Goal: Task Accomplishment & Management: Manage account settings

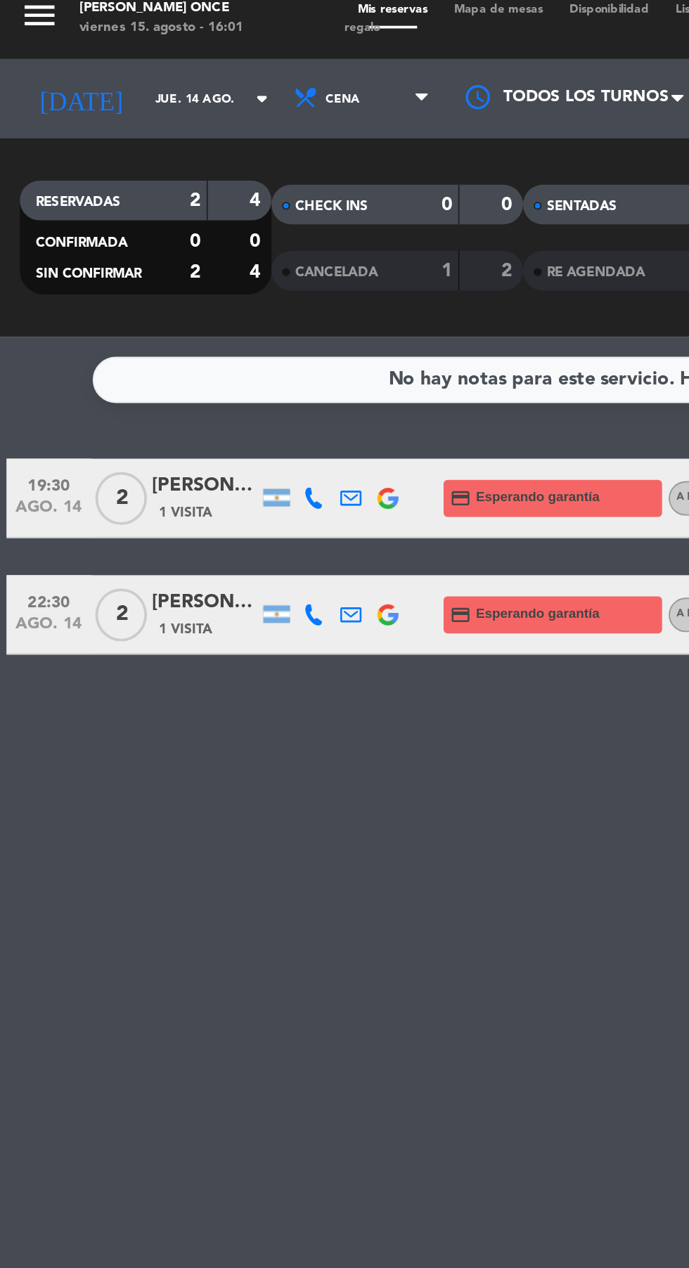
click at [75, 62] on input "jue. 14 ago." at bounding box center [119, 64] width 89 height 22
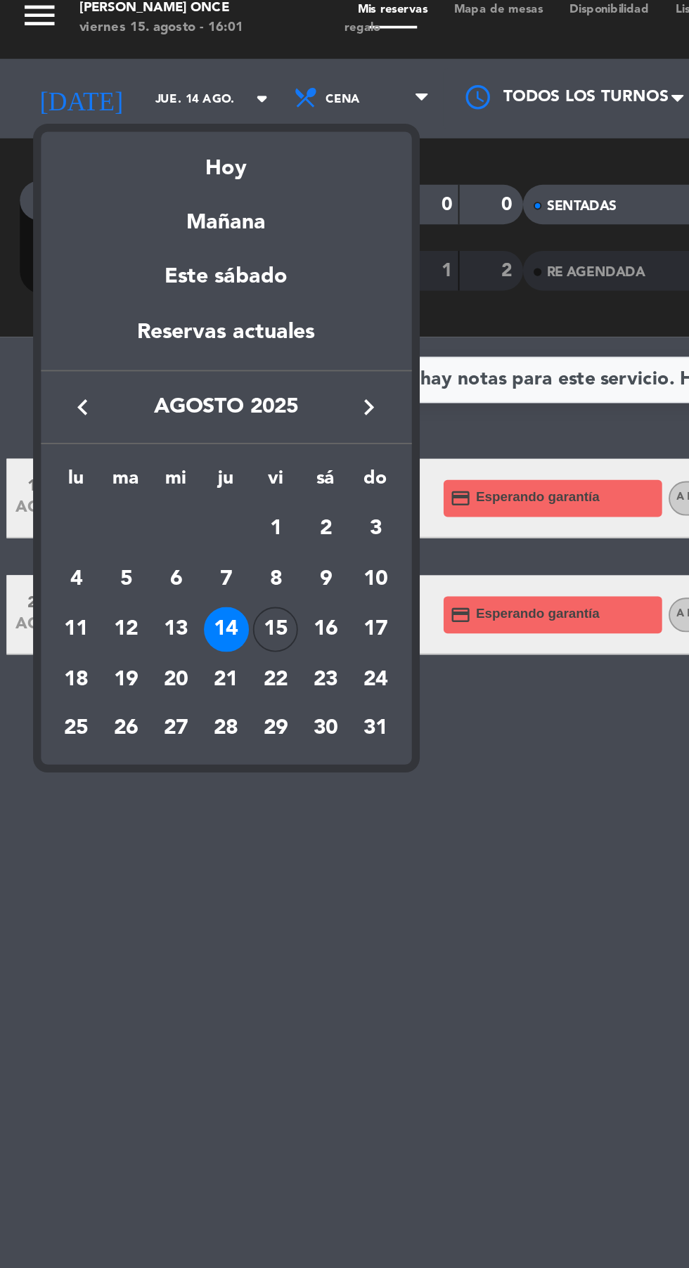
click at [96, 107] on div "Hoy" at bounding box center [120, 95] width 197 height 29
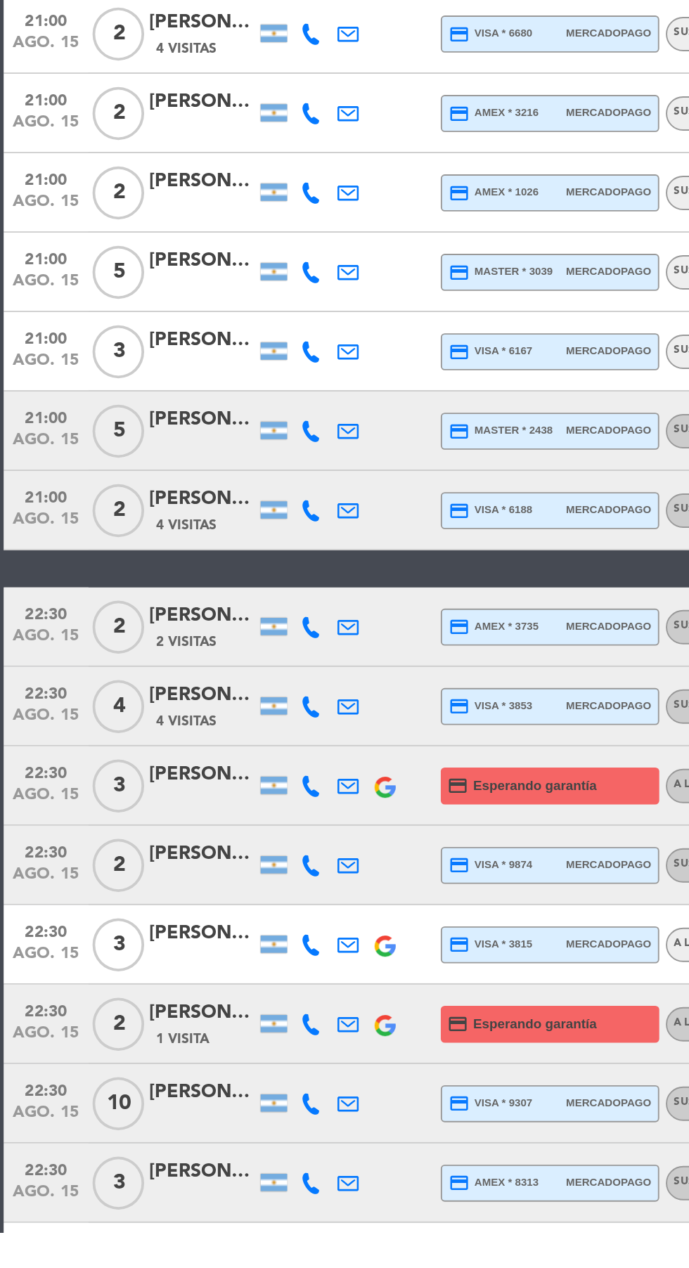
scroll to position [85, 0]
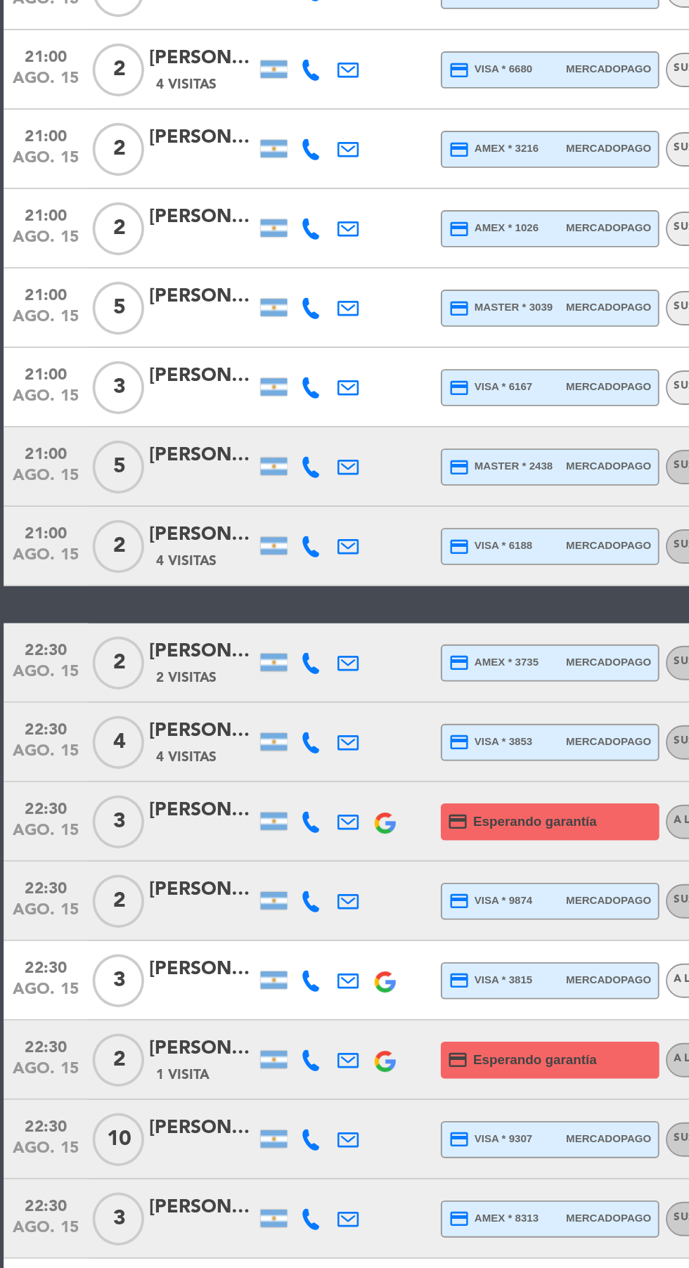
click at [163, 1025] on icon at bounding box center [166, 1030] width 11 height 11
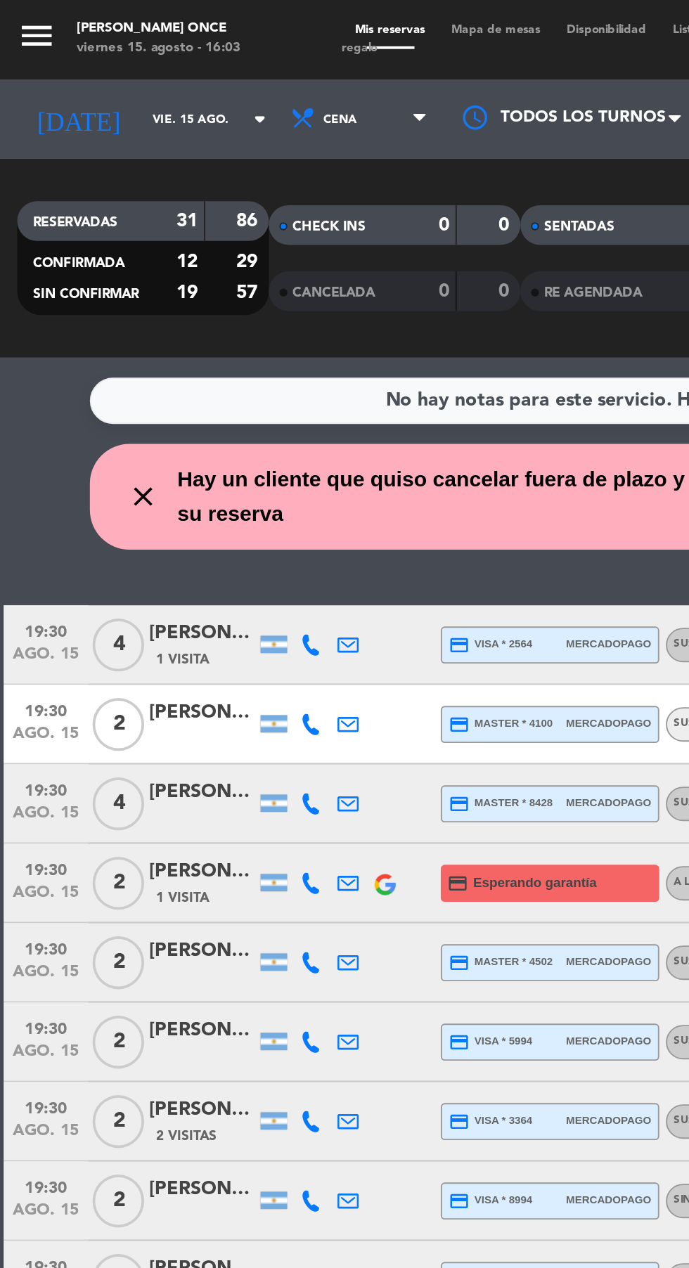
scroll to position [0, 0]
click at [75, 63] on input "vie. 15 ago." at bounding box center [119, 64] width 89 height 22
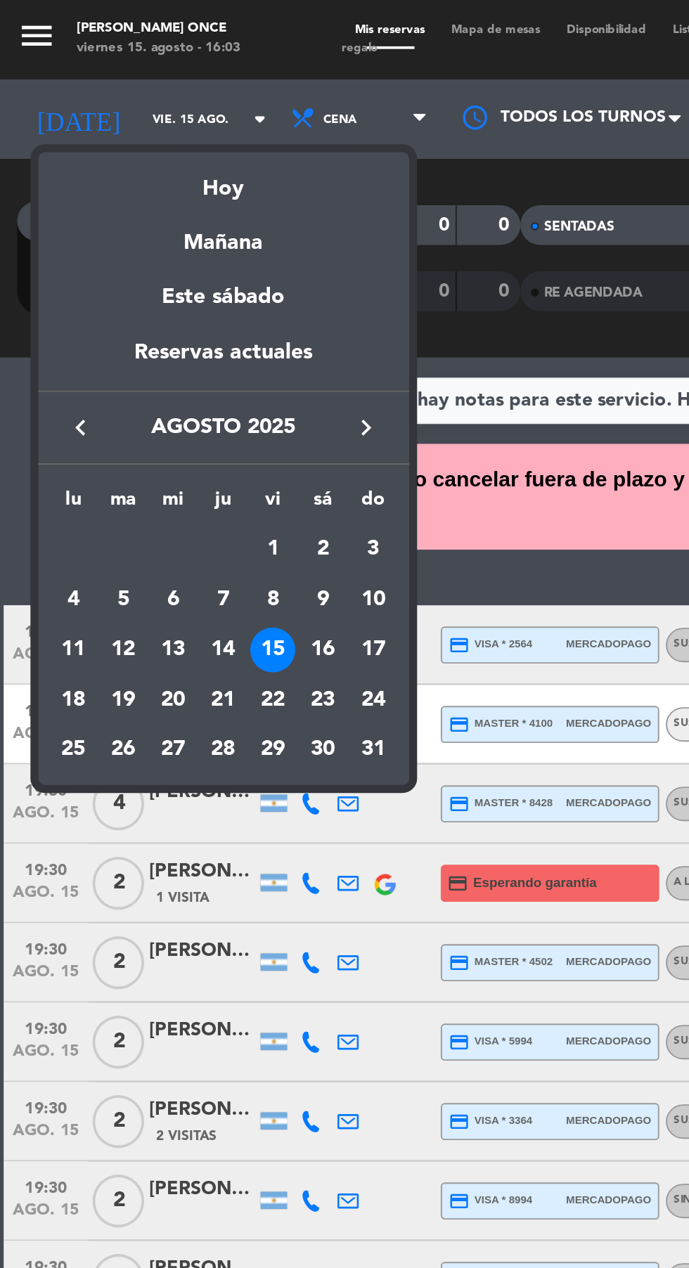
click at [98, 128] on div "Mañana" at bounding box center [120, 124] width 197 height 29
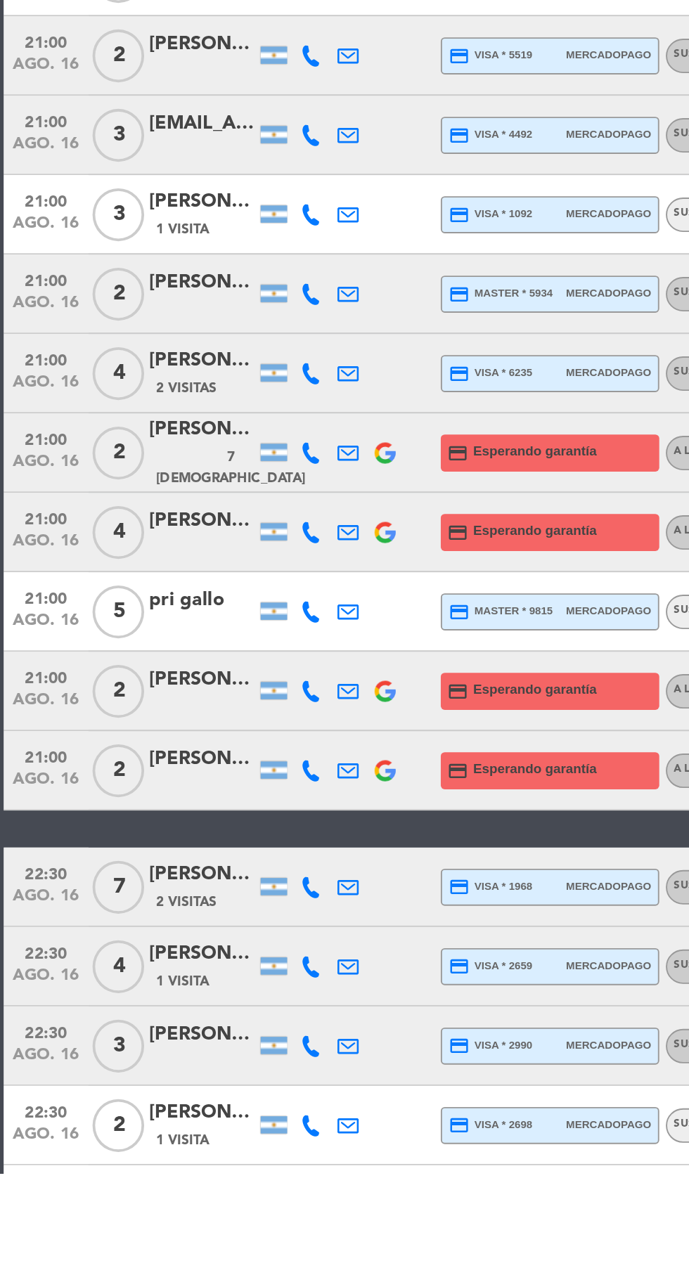
click at [162, 1162] on icon at bounding box center [166, 1157] width 11 height 11
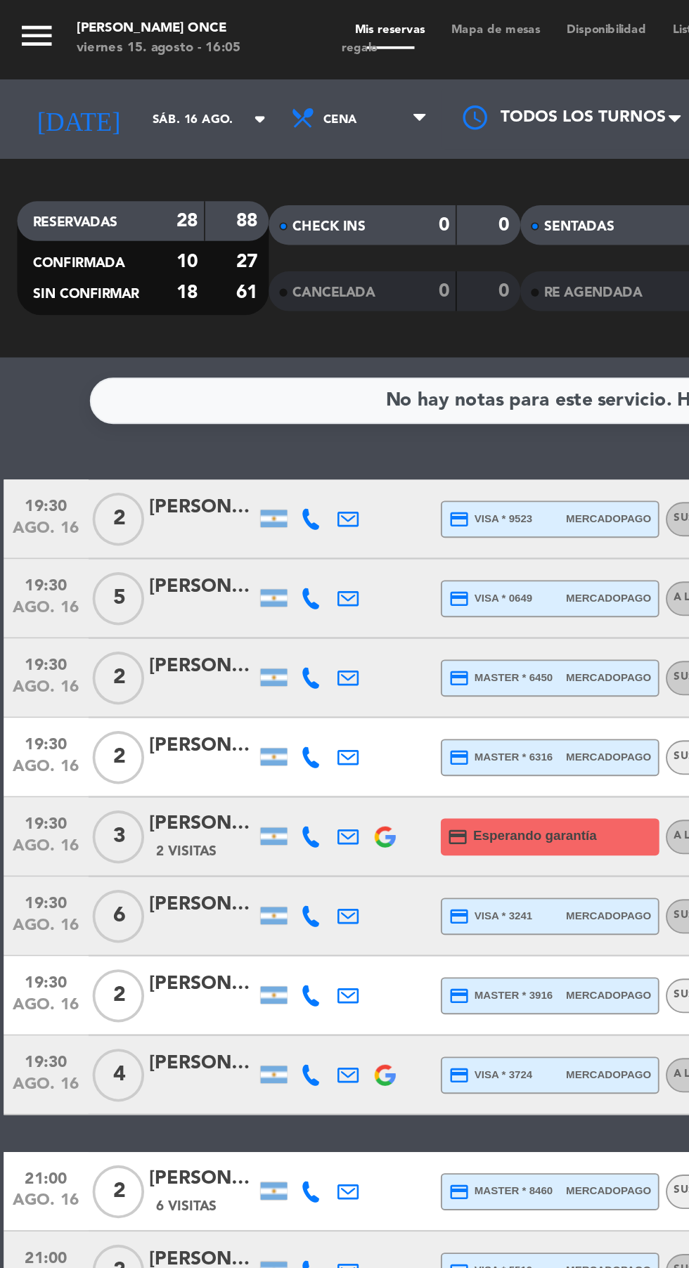
click at [75, 60] on input "sáb. 16 ago." at bounding box center [119, 64] width 89 height 22
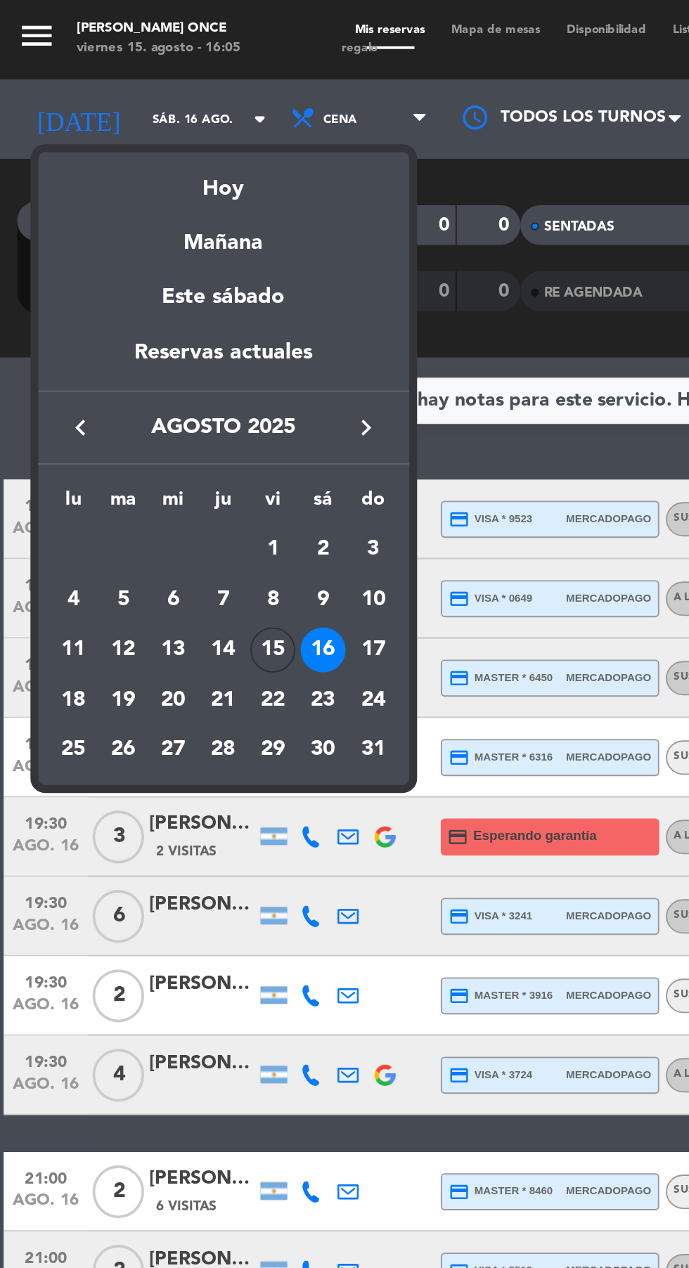
click at [108, 103] on div "Hoy" at bounding box center [120, 95] width 197 height 29
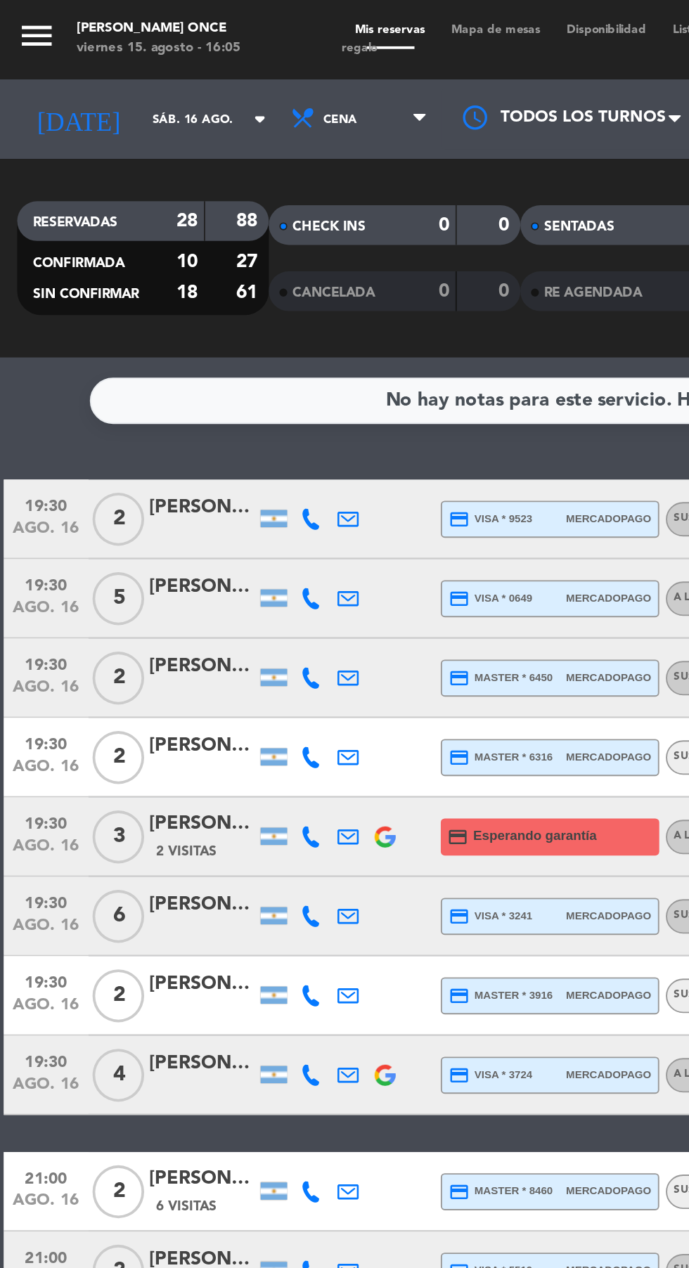
type input "vie. 15 ago."
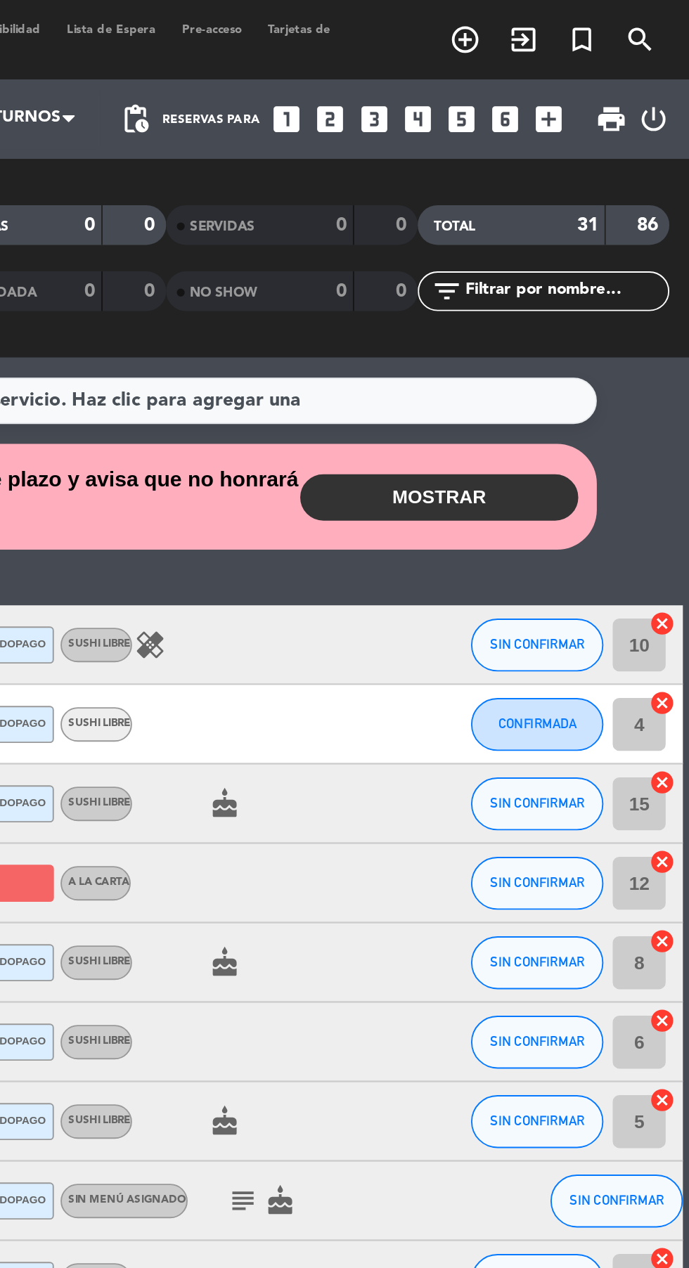
click at [555, 274] on button "MOSTRAR" at bounding box center [556, 264] width 148 height 25
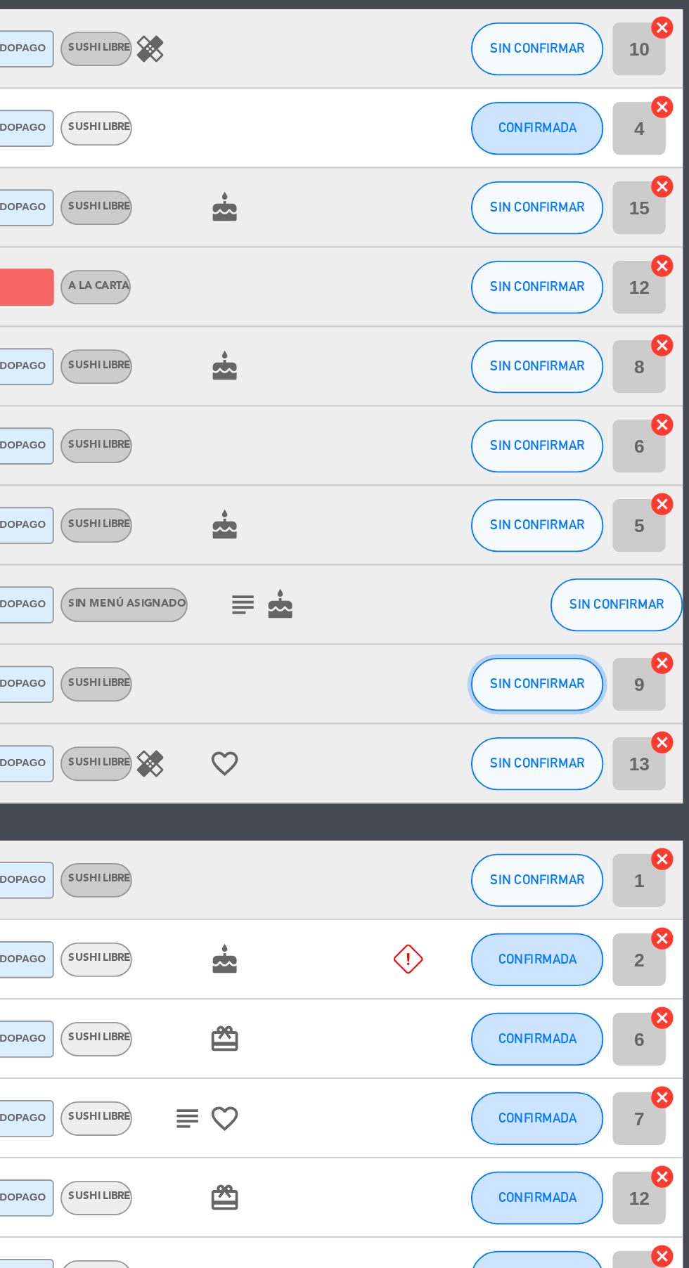
click at [594, 745] on span "SIN CONFIRMAR" at bounding box center [608, 746] width 50 height 8
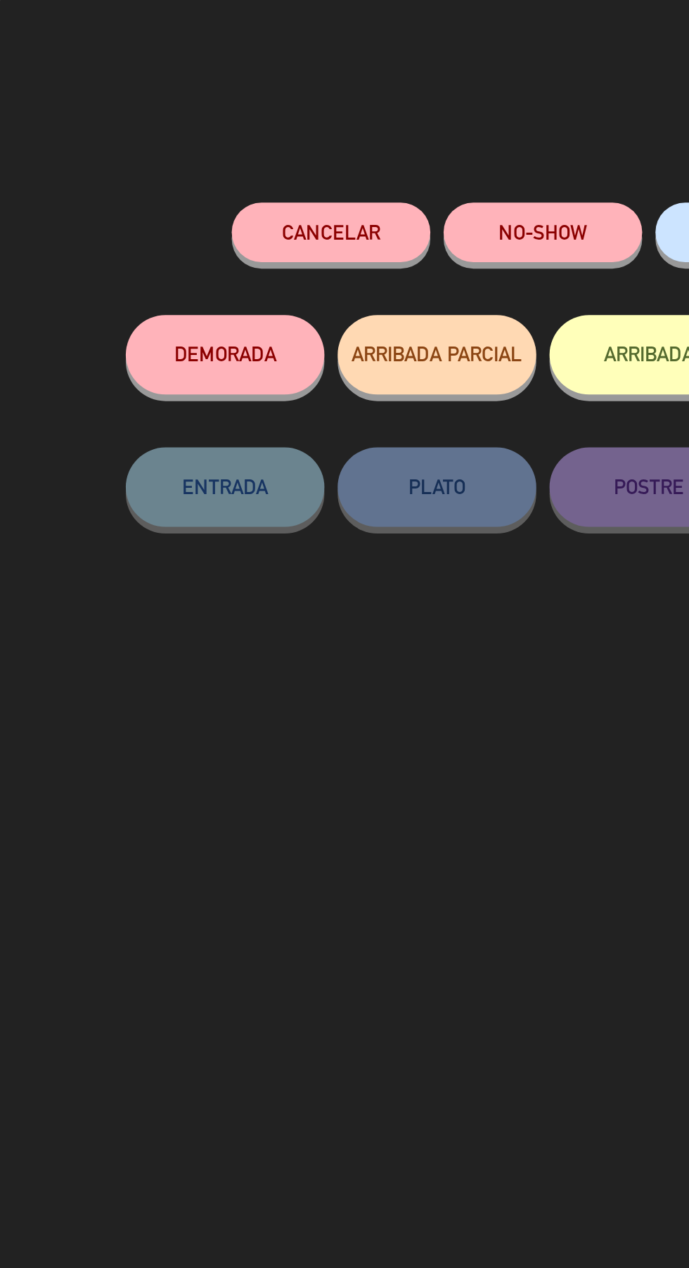
click at [163, 134] on button "Cancelar" at bounding box center [175, 124] width 105 height 32
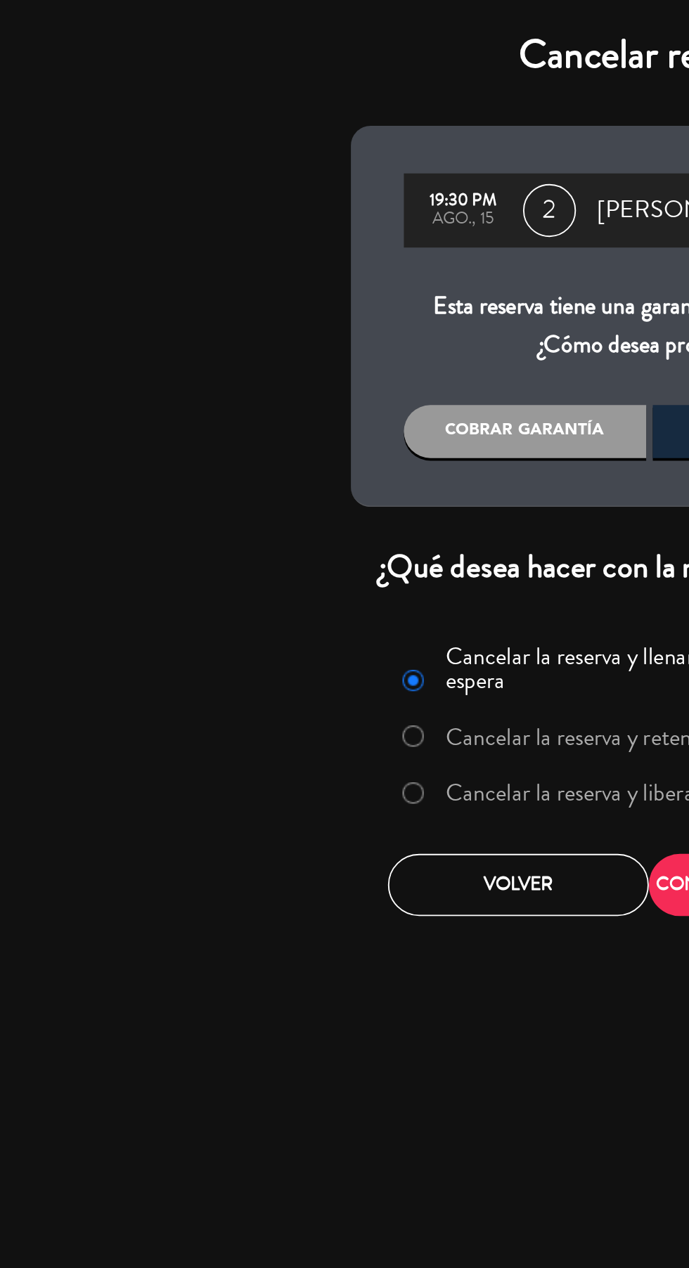
click at [304, 415] on label "Cancelar la reserva y liberar la mesa" at bounding box center [325, 421] width 176 height 13
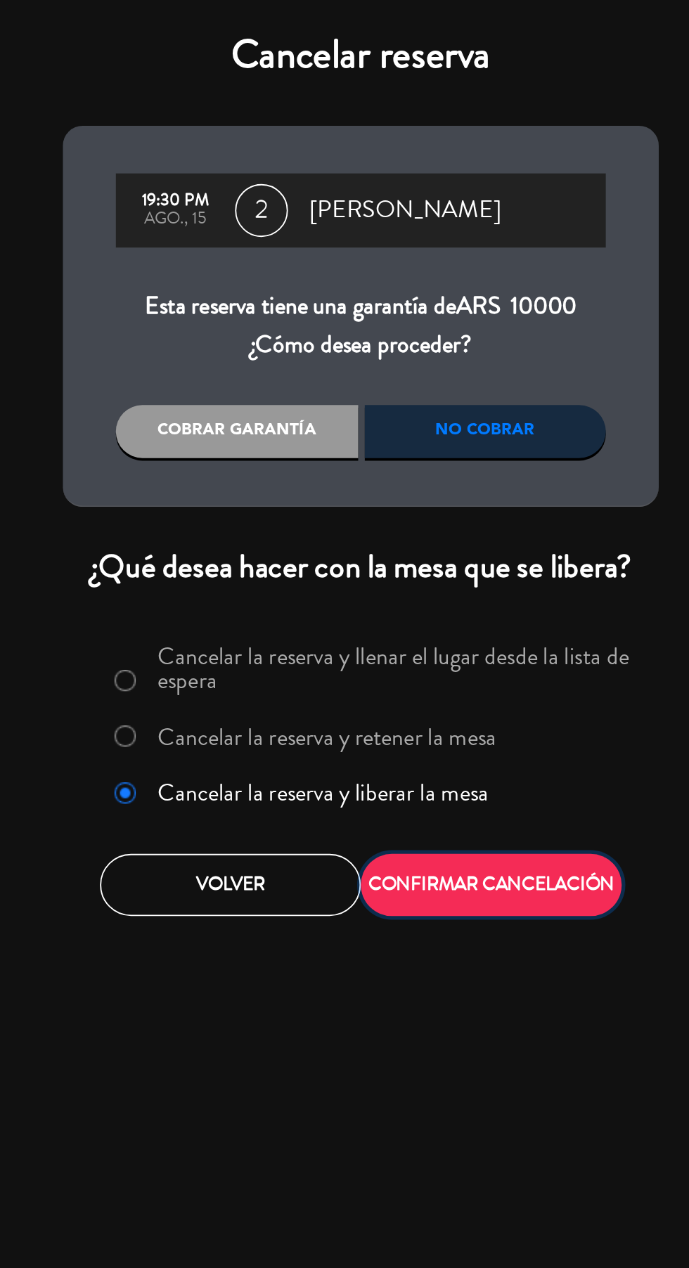
click at [432, 474] on button "CONFIRMAR CANCELACIÓN" at bounding box center [413, 469] width 138 height 33
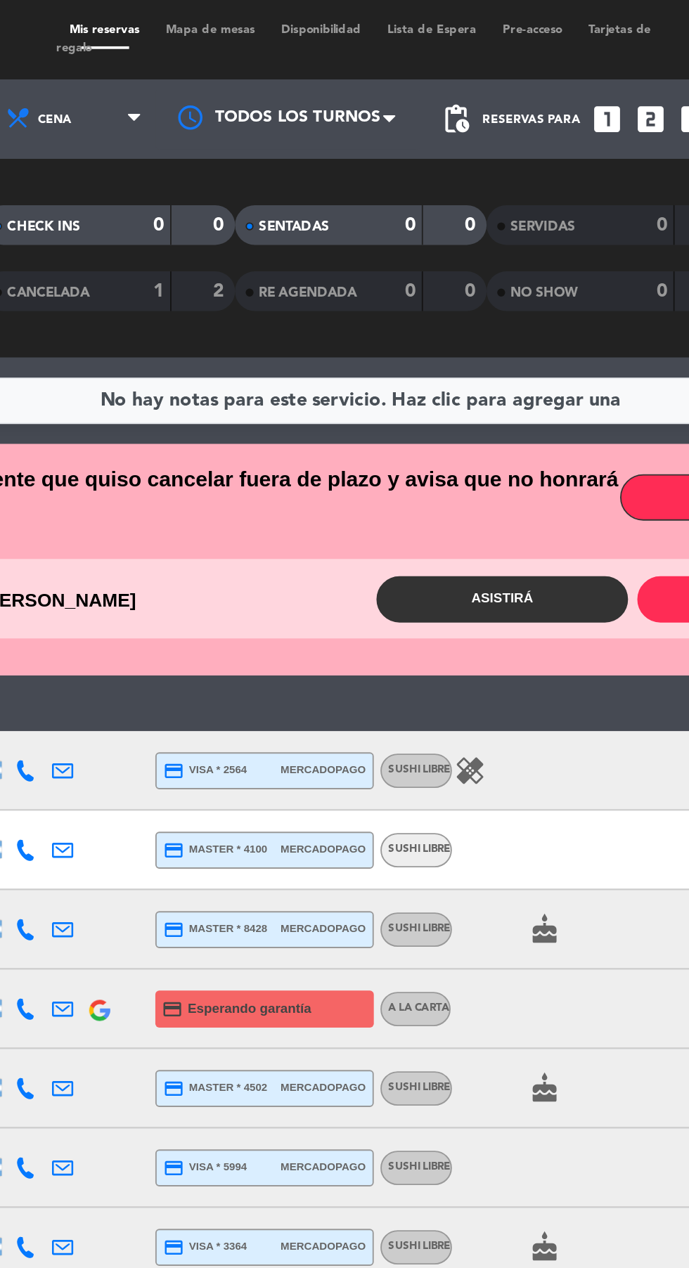
click at [205, 319] on div "2 [PERSON_NAME]" at bounding box center [166, 318] width 117 height 25
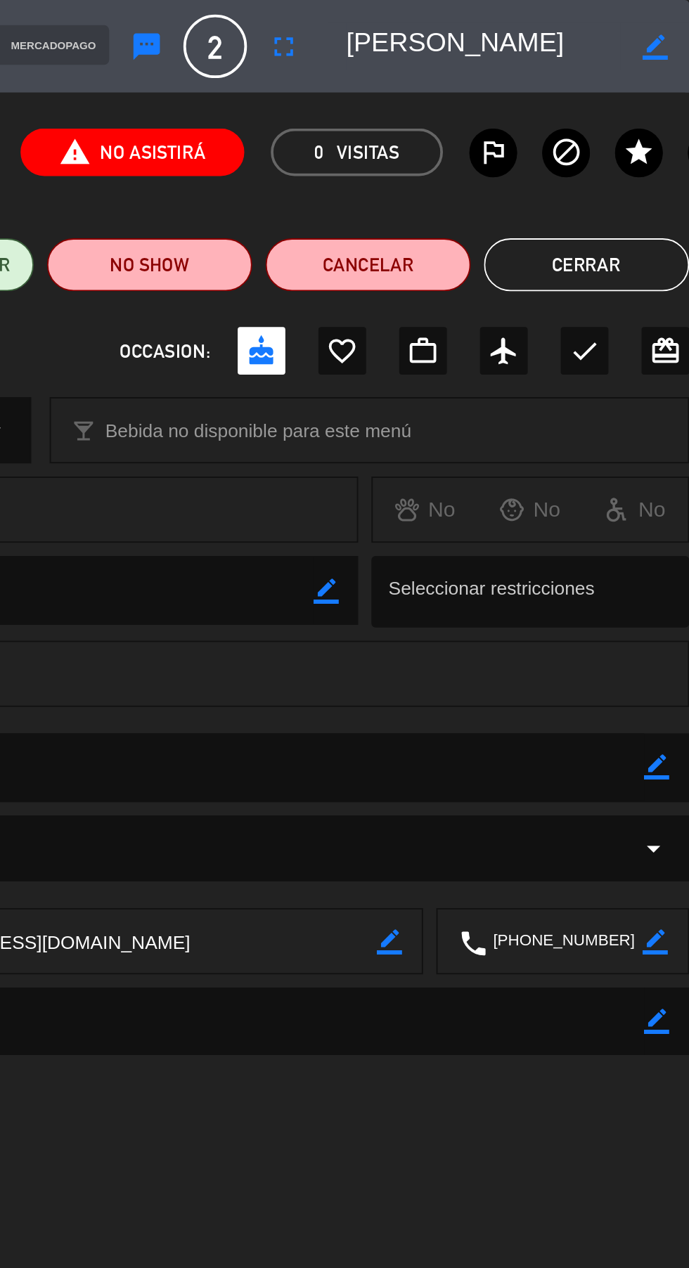
click at [618, 504] on textarea at bounding box center [622, 500] width 83 height 35
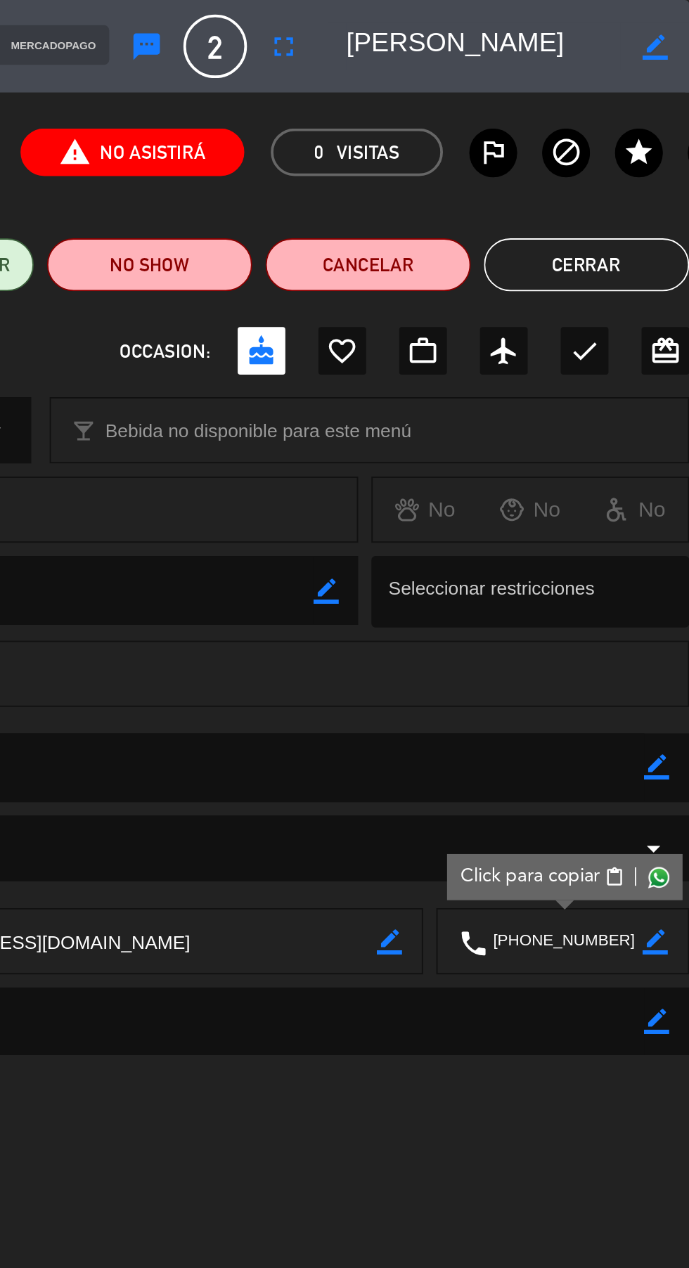
click at [685, 465] on div "Click para copiar content_paste |" at bounding box center [622, 465] width 125 height 25
click at [684, 464] on div "Click para copiar content_paste |" at bounding box center [622, 465] width 125 height 25
click at [674, 465] on span at bounding box center [672, 465] width 11 height 11
click at [636, 147] on button "Cerrar" at bounding box center [634, 140] width 109 height 28
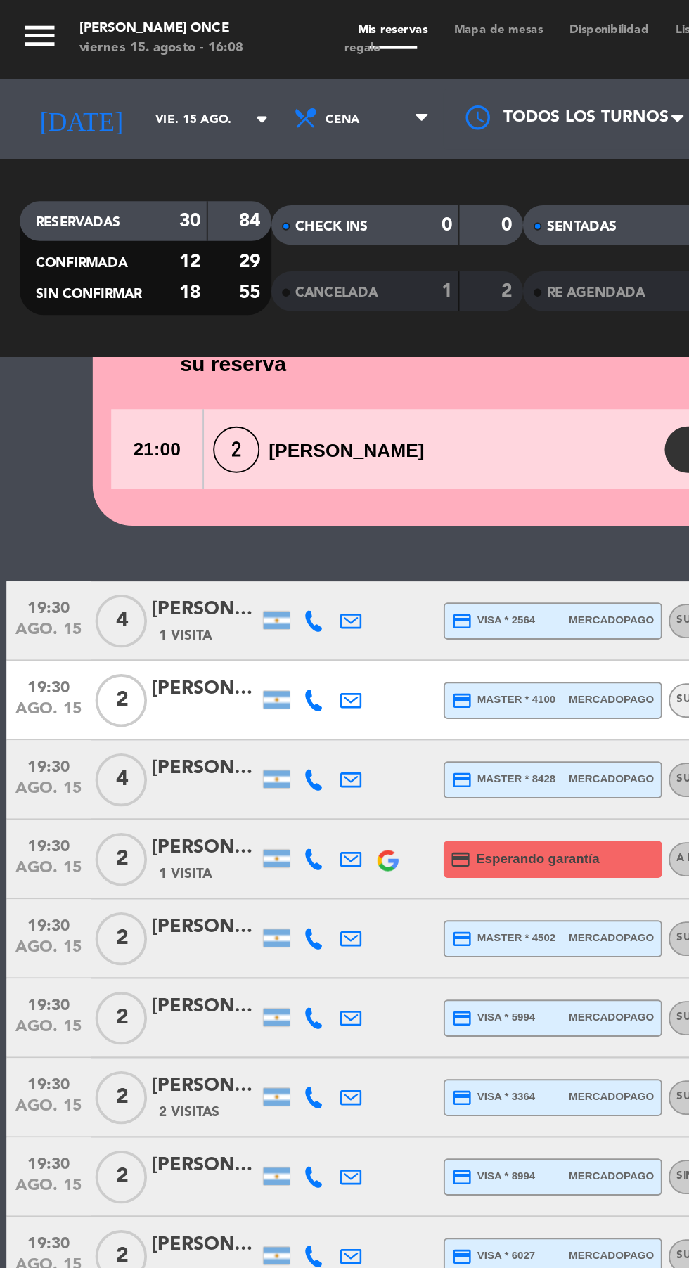
scroll to position [387, 0]
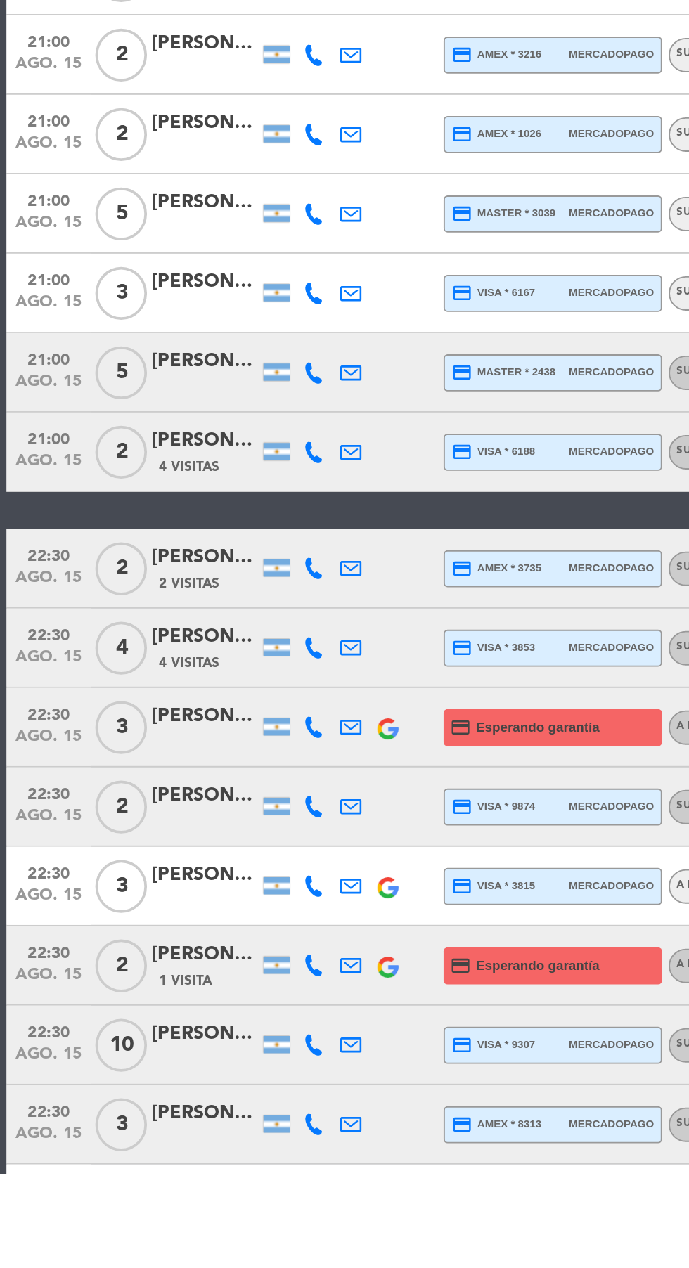
click at [100, 1034] on div at bounding box center [109, 1038] width 56 height 11
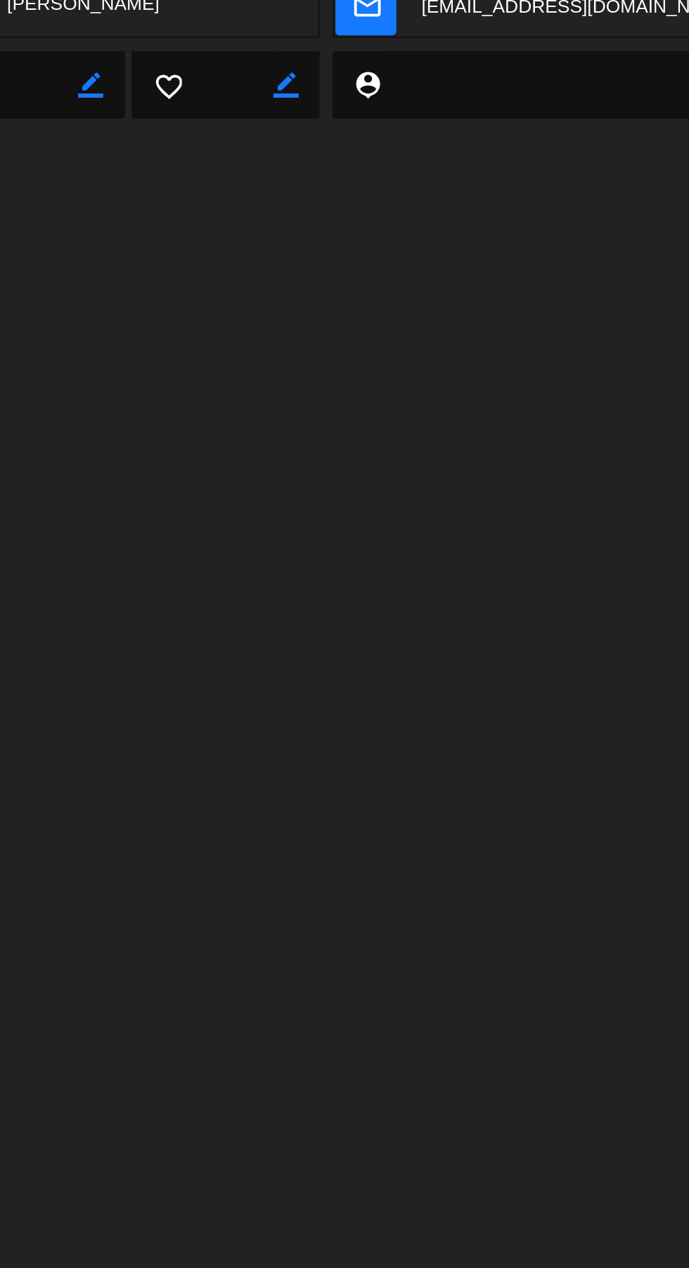
scroll to position [77, 0]
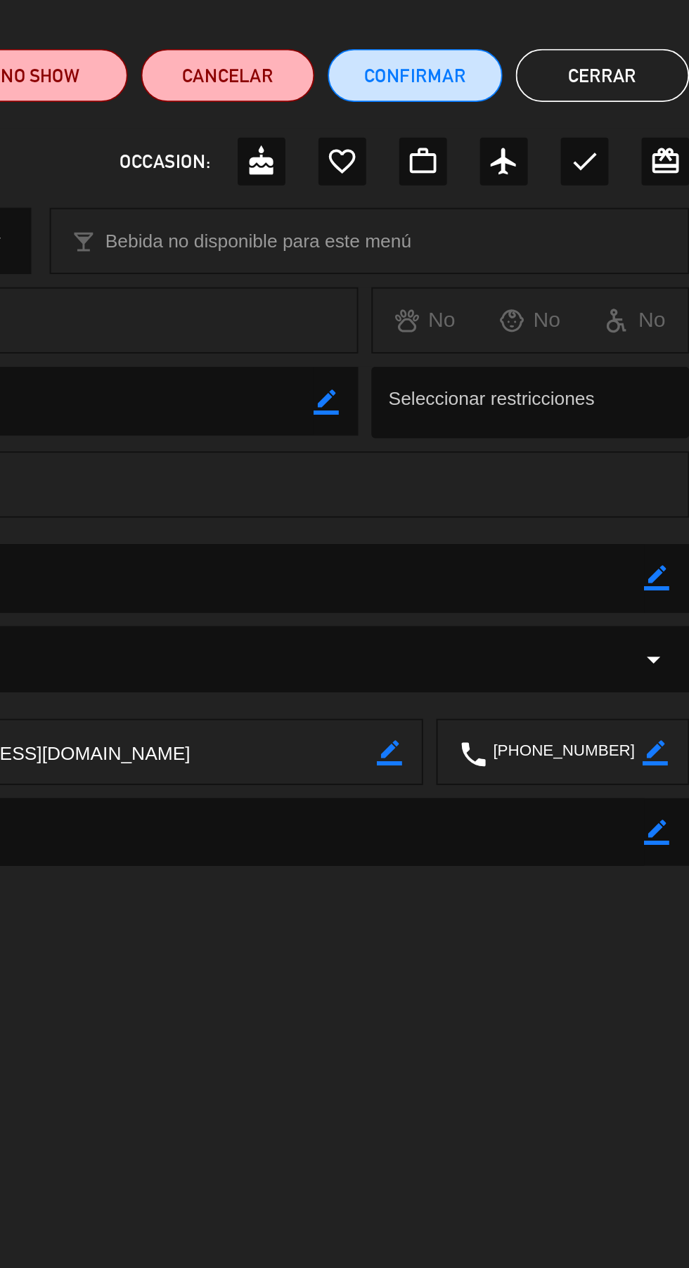
click at [676, 403] on icon "border_color" at bounding box center [671, 407] width 13 height 13
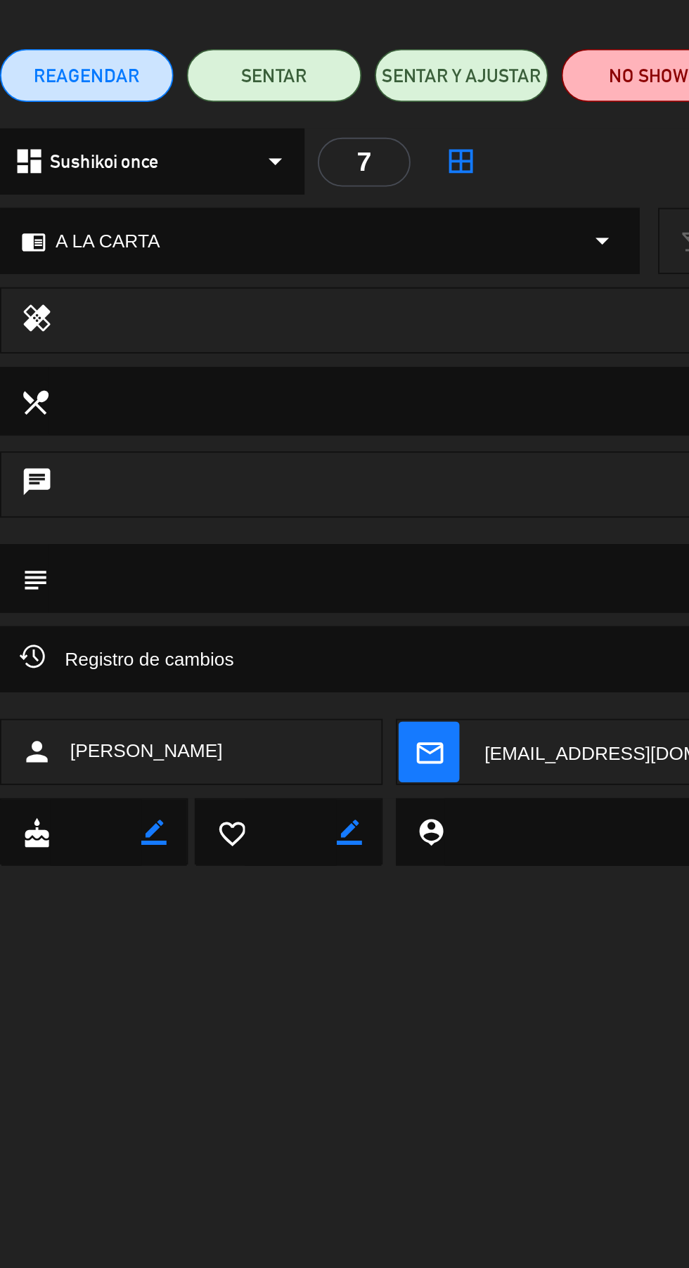
click at [44, 408] on textarea at bounding box center [345, 407] width 639 height 36
click at [50, 401] on textarea at bounding box center [345, 407] width 639 height 36
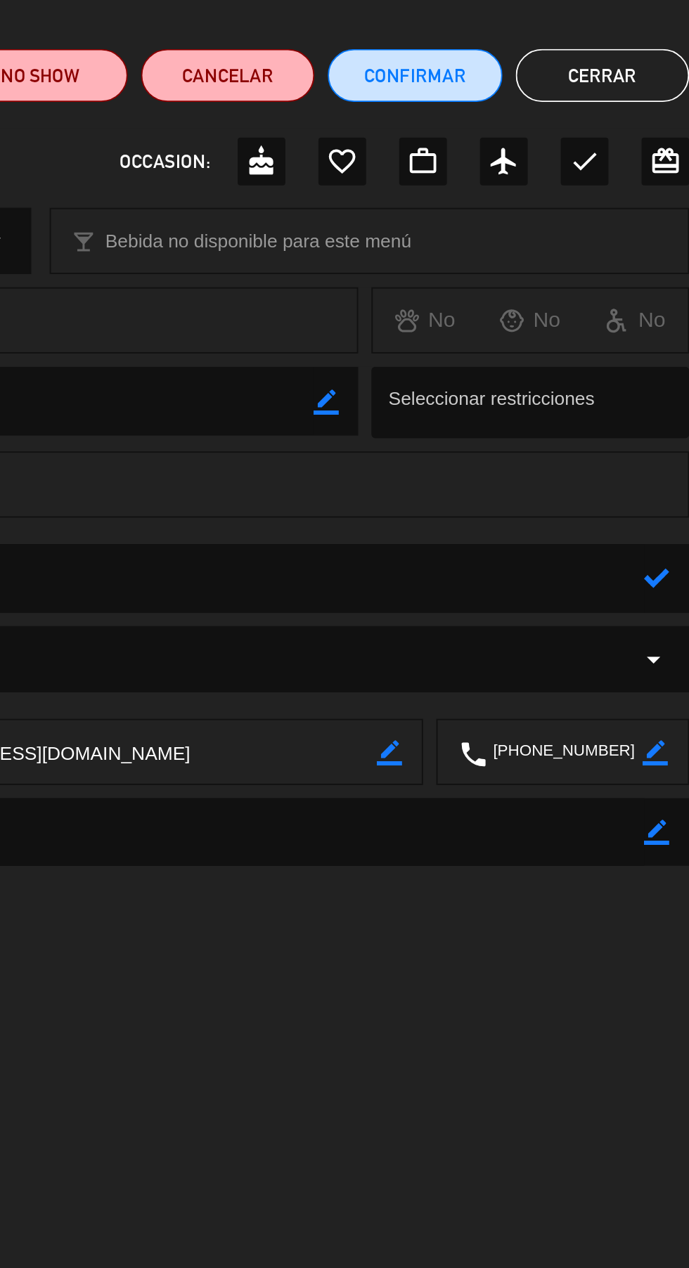
type textarea "15"
click at [675, 406] on icon at bounding box center [671, 407] width 13 height 13
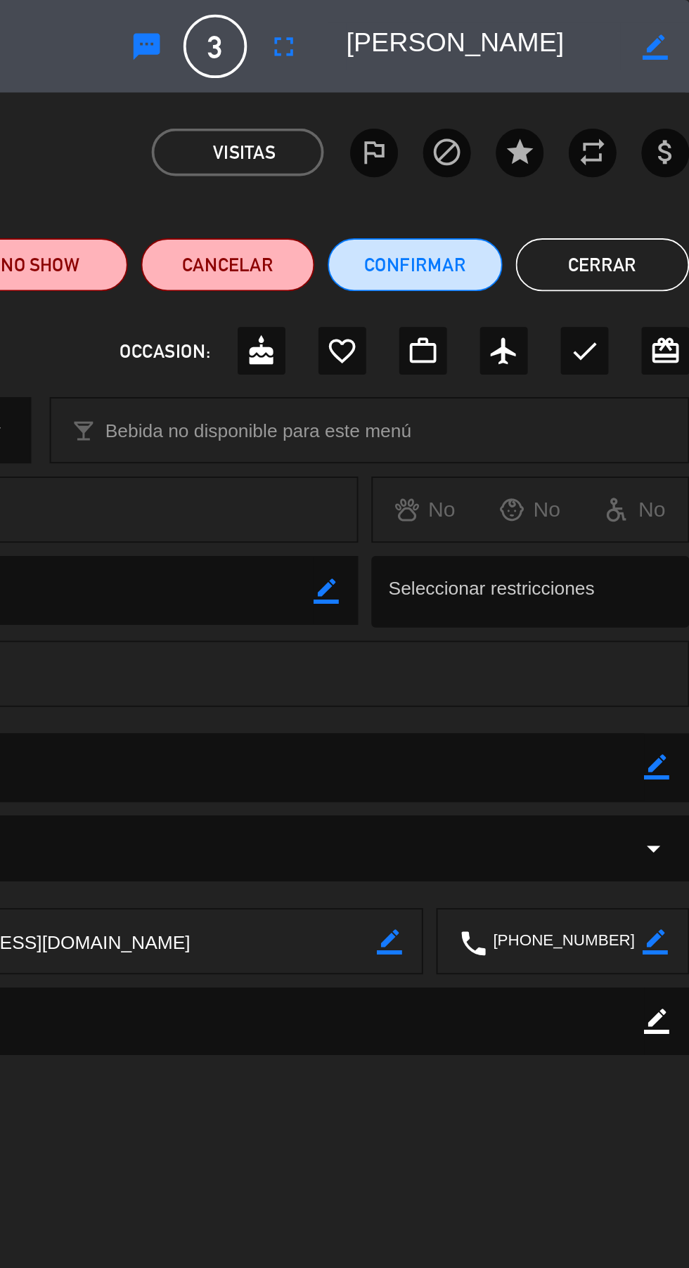
click at [644, 149] on button "Cerrar" at bounding box center [643, 140] width 92 height 28
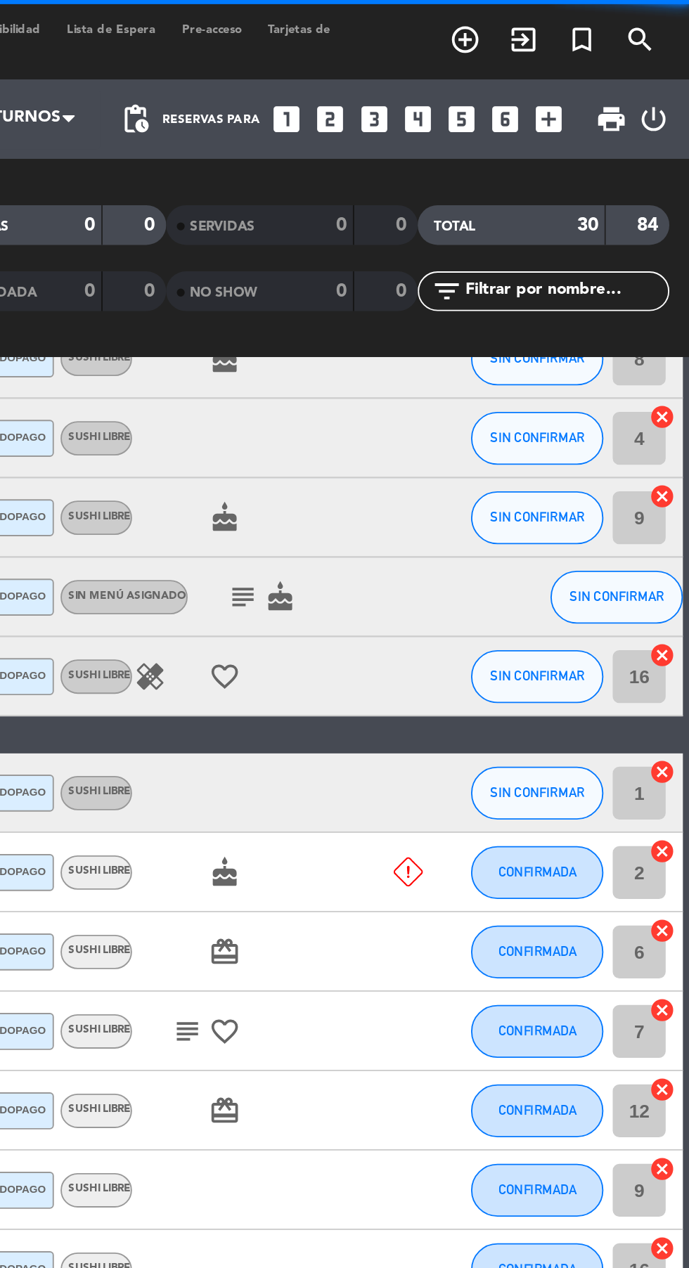
click at [443, 309] on icon "subject" at bounding box center [451, 317] width 17 height 17
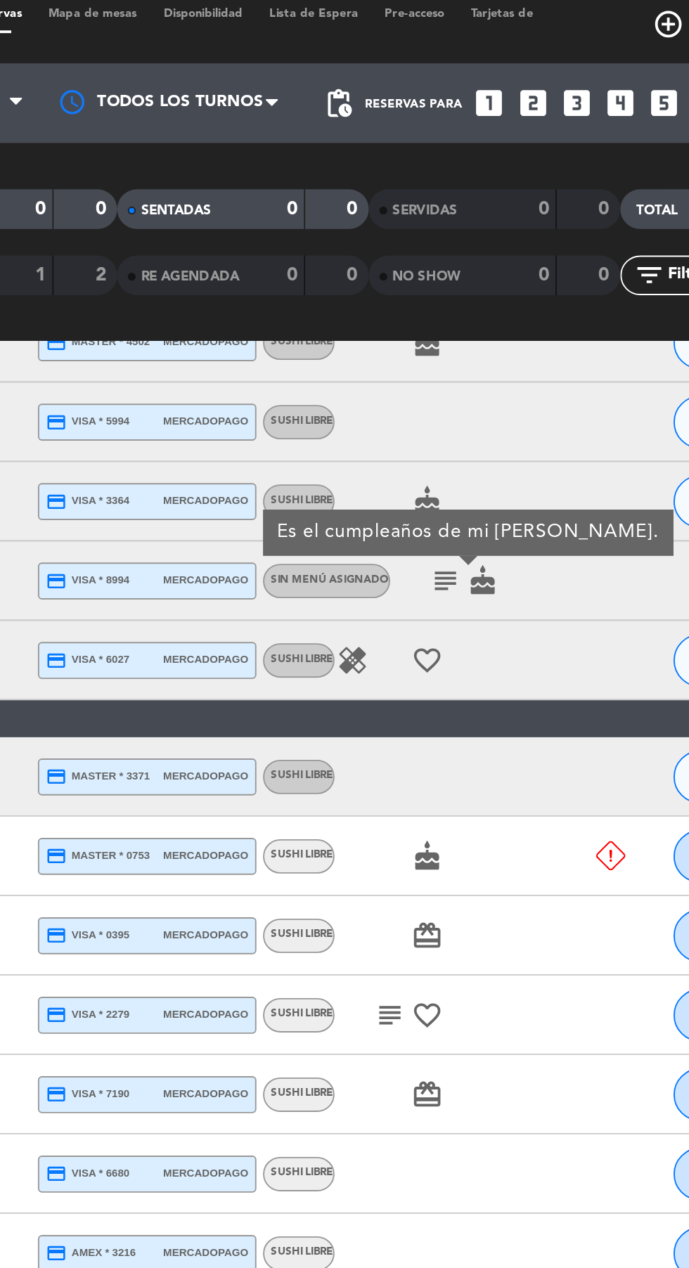
scroll to position [0, 0]
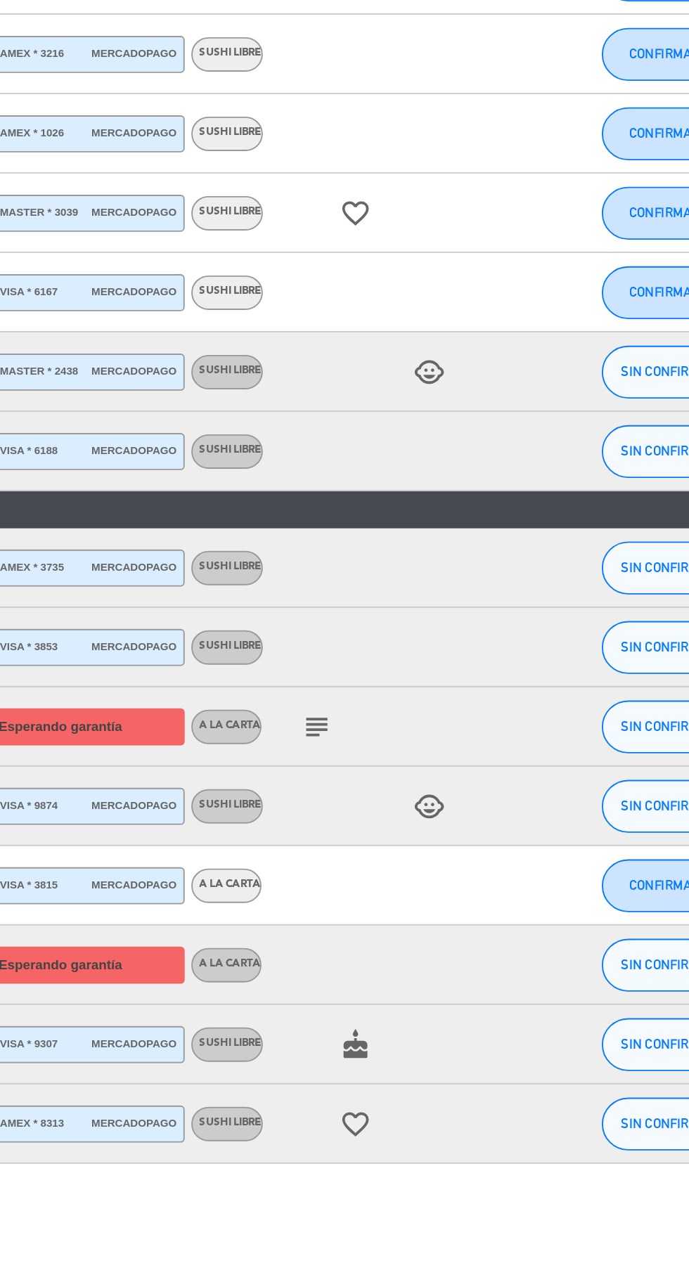
click at [421, 1036] on icon "subject" at bounding box center [421, 1030] width 17 height 17
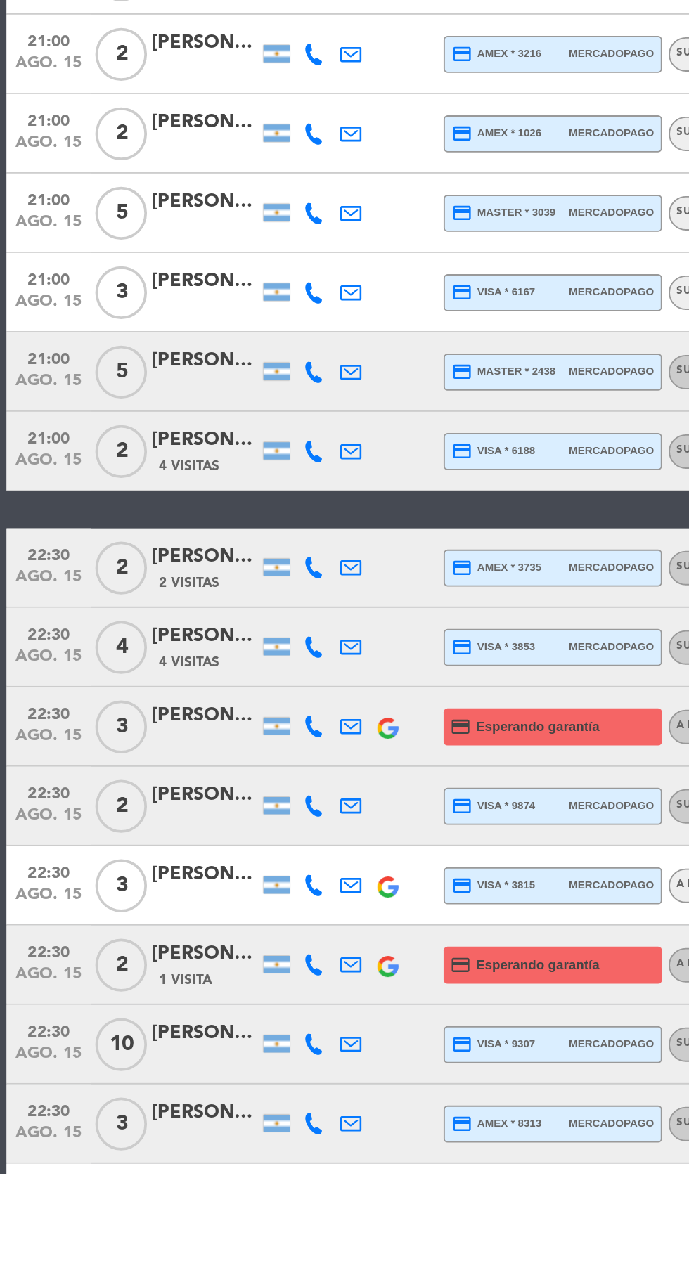
click at [166, 1159] on icon at bounding box center [166, 1157] width 11 height 11
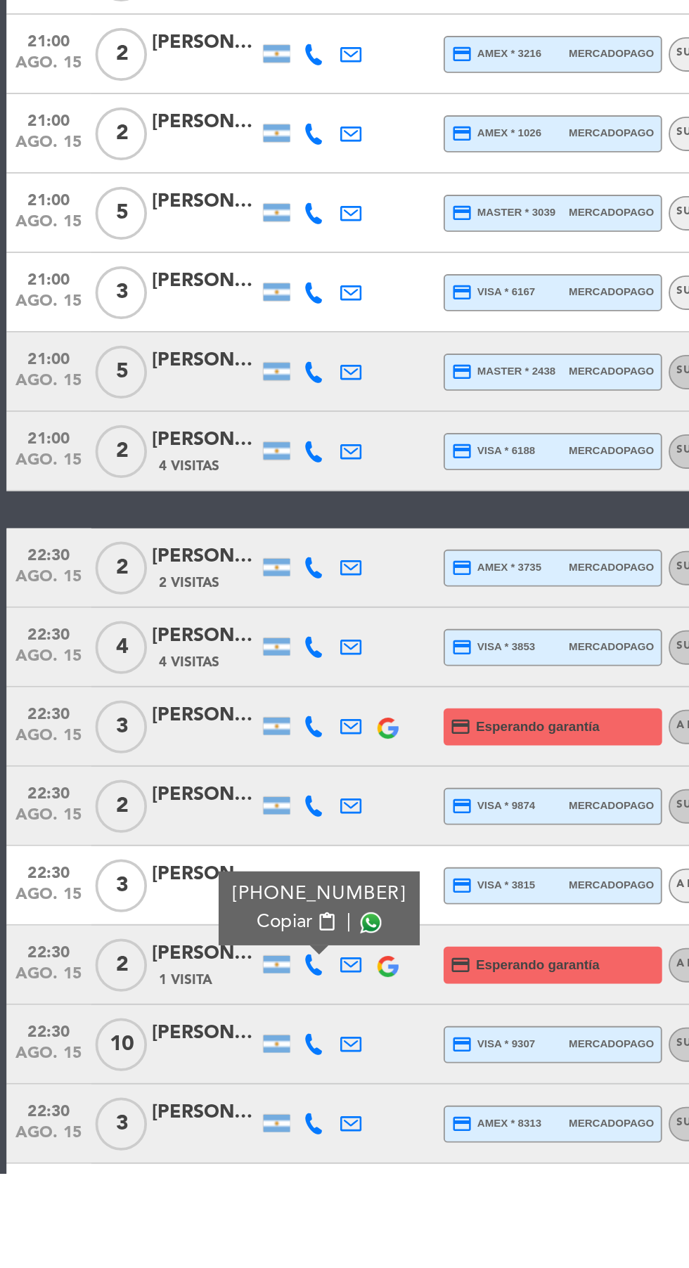
click at [194, 1137] on span at bounding box center [196, 1134] width 11 height 11
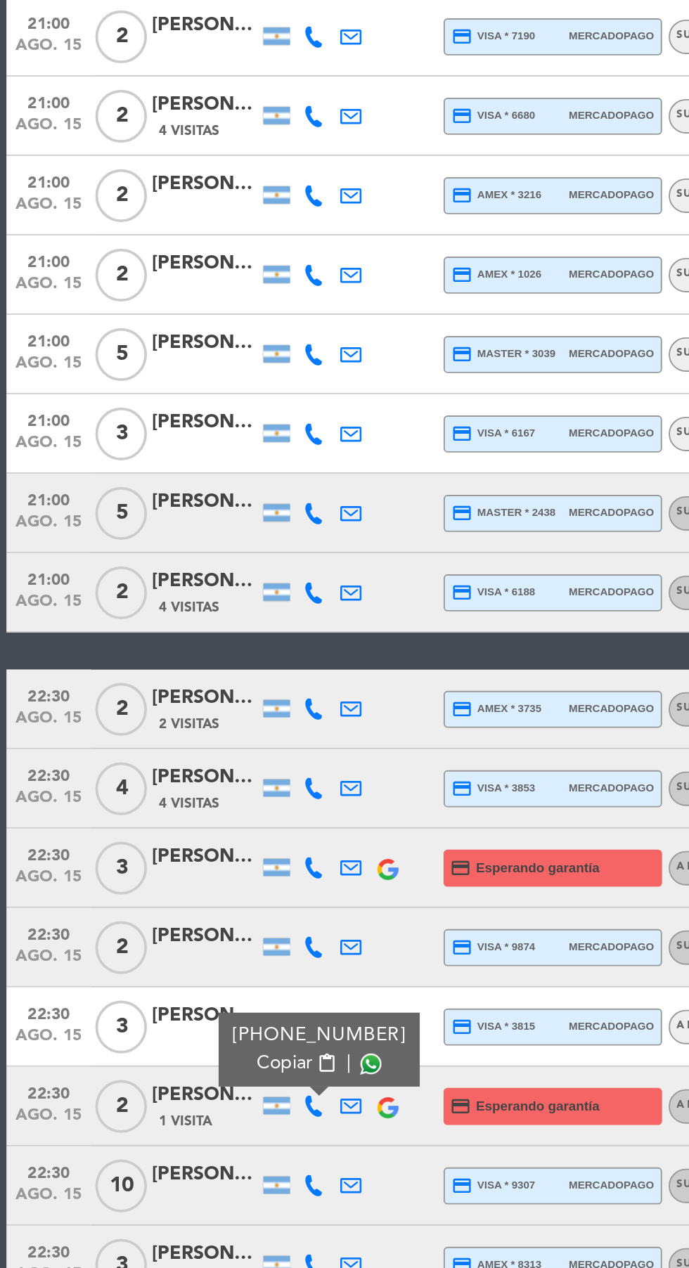
scroll to position [382, 0]
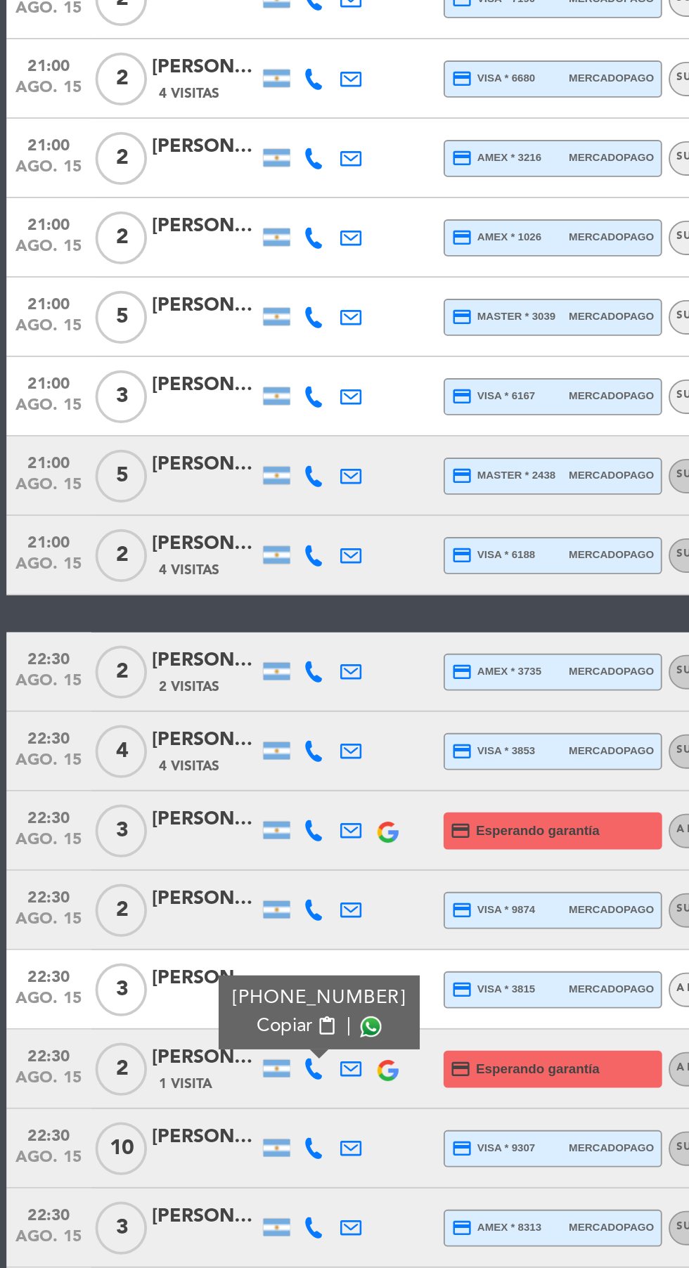
click at [163, 1199] on icon at bounding box center [166, 1204] width 11 height 11
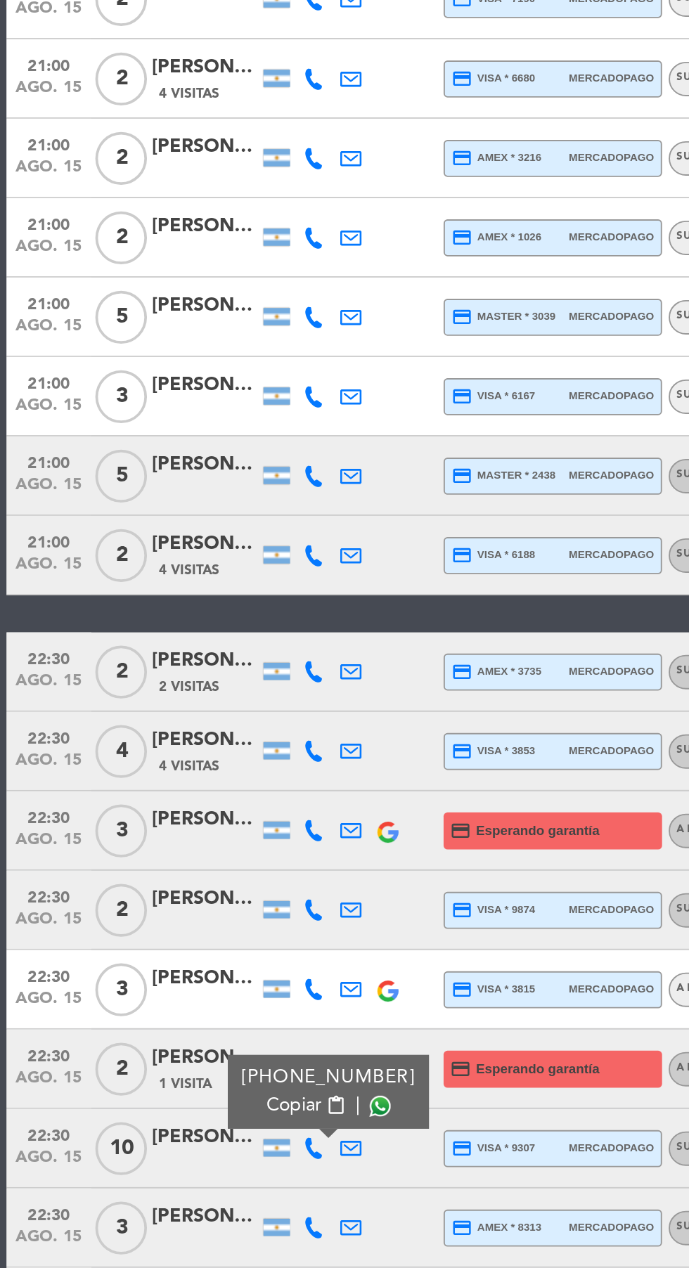
click at [196, 1176] on span at bounding box center [201, 1181] width 11 height 11
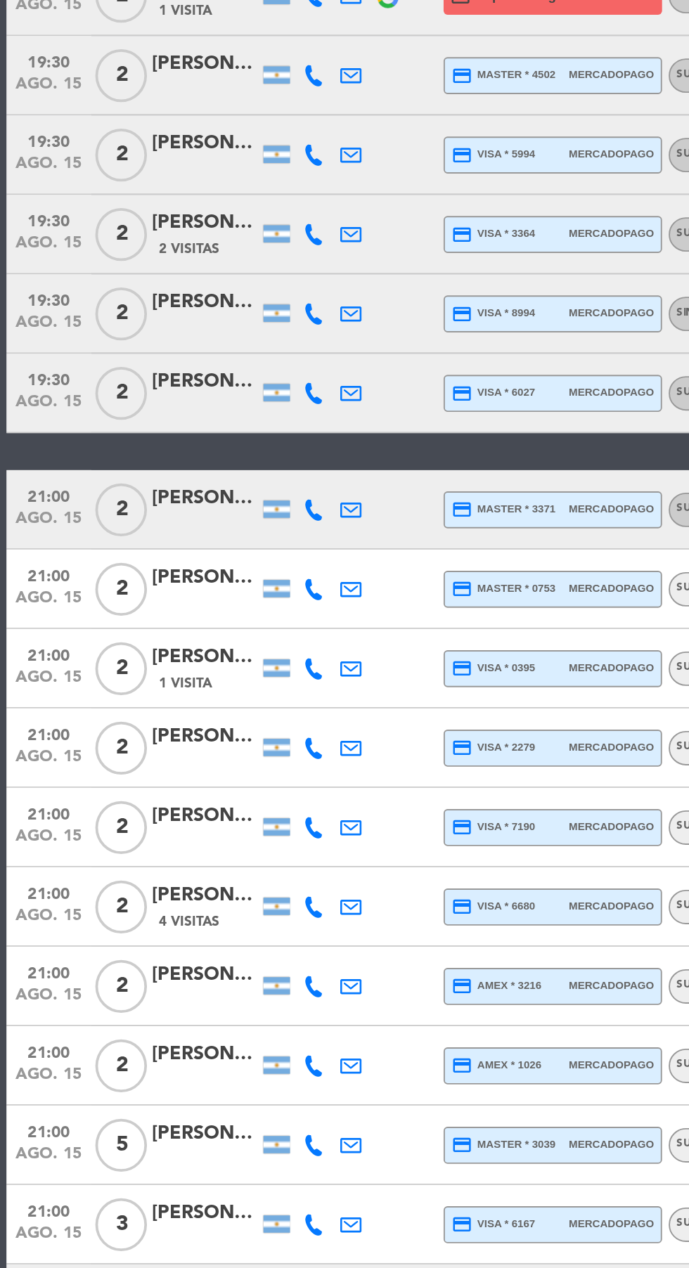
scroll to position [77, 0]
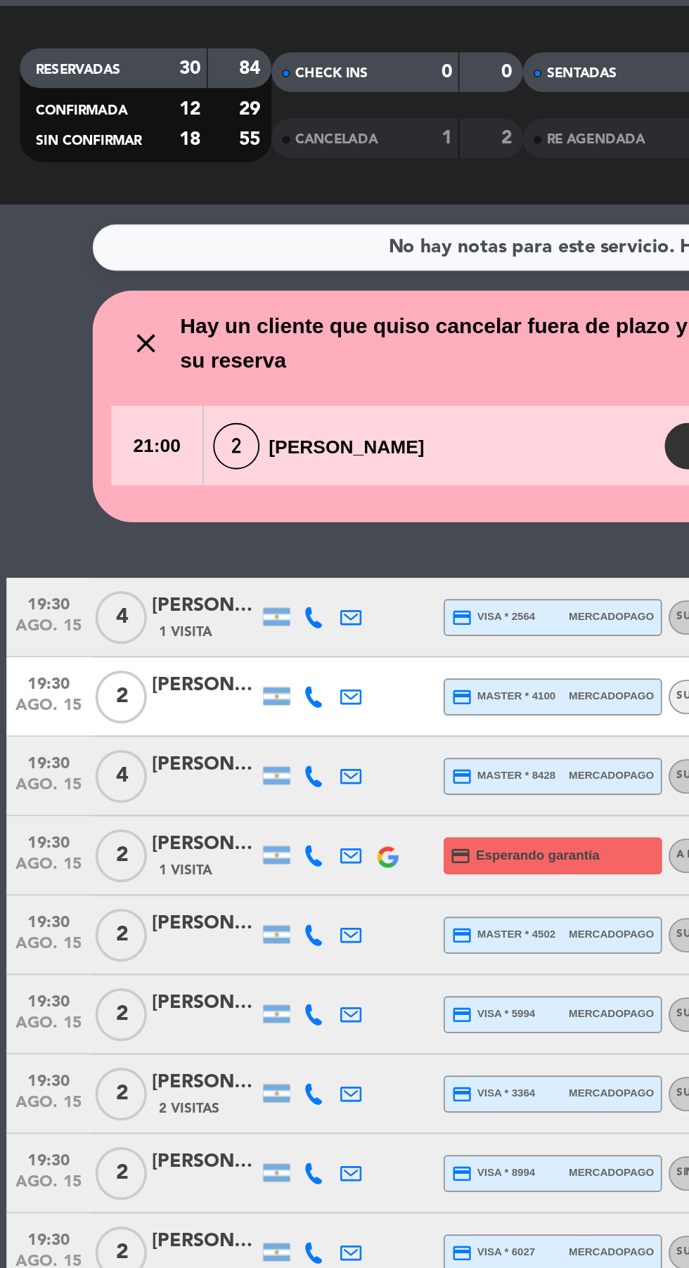
click at [166, 530] on icon at bounding box center [166, 535] width 11 height 11
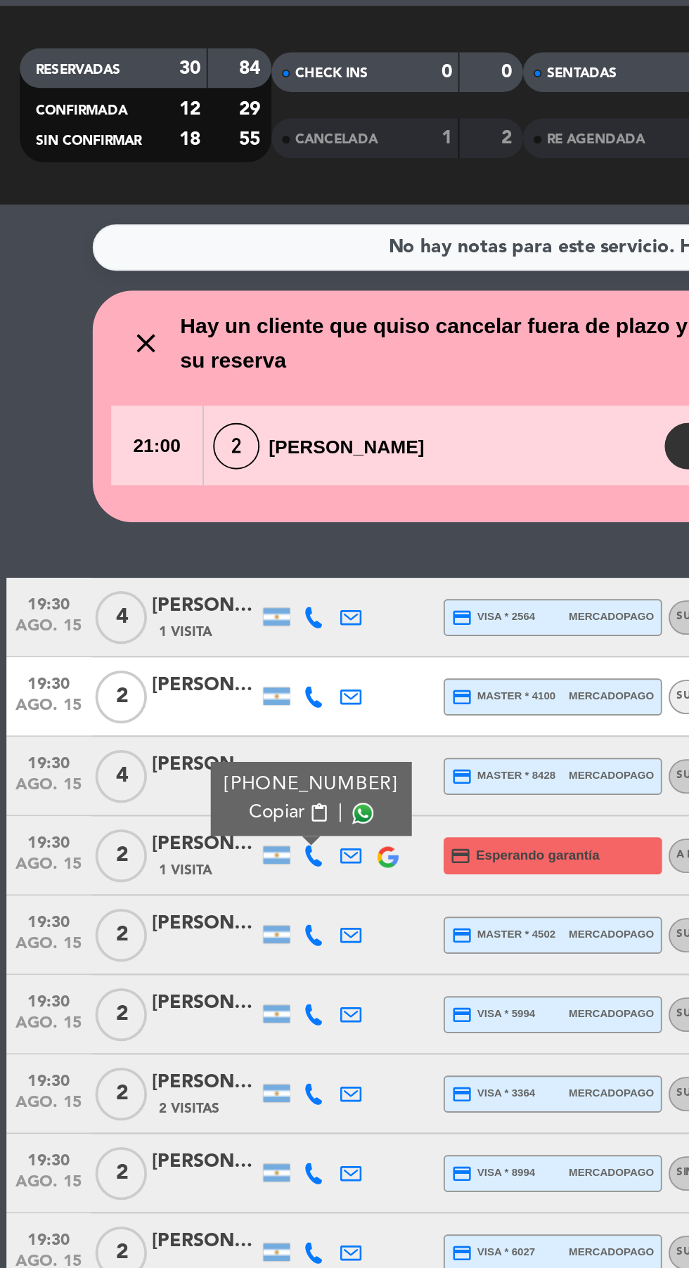
click at [193, 507] on span at bounding box center [192, 512] width 11 height 11
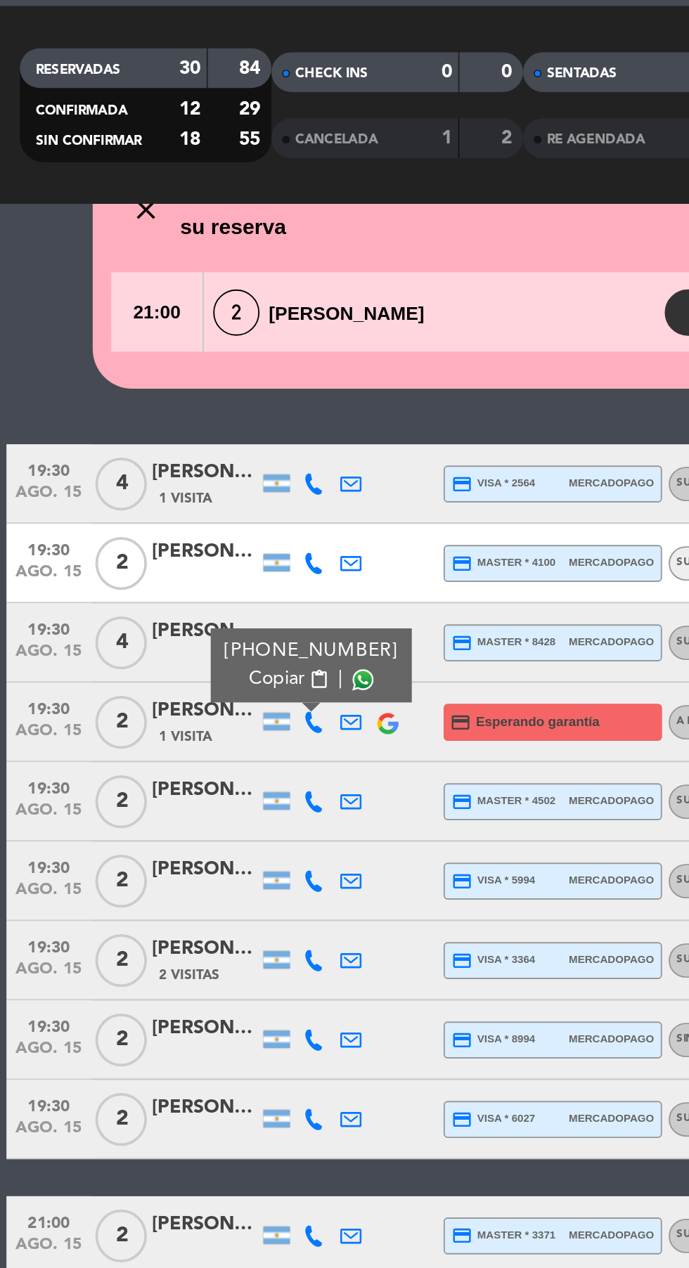
scroll to position [91, 0]
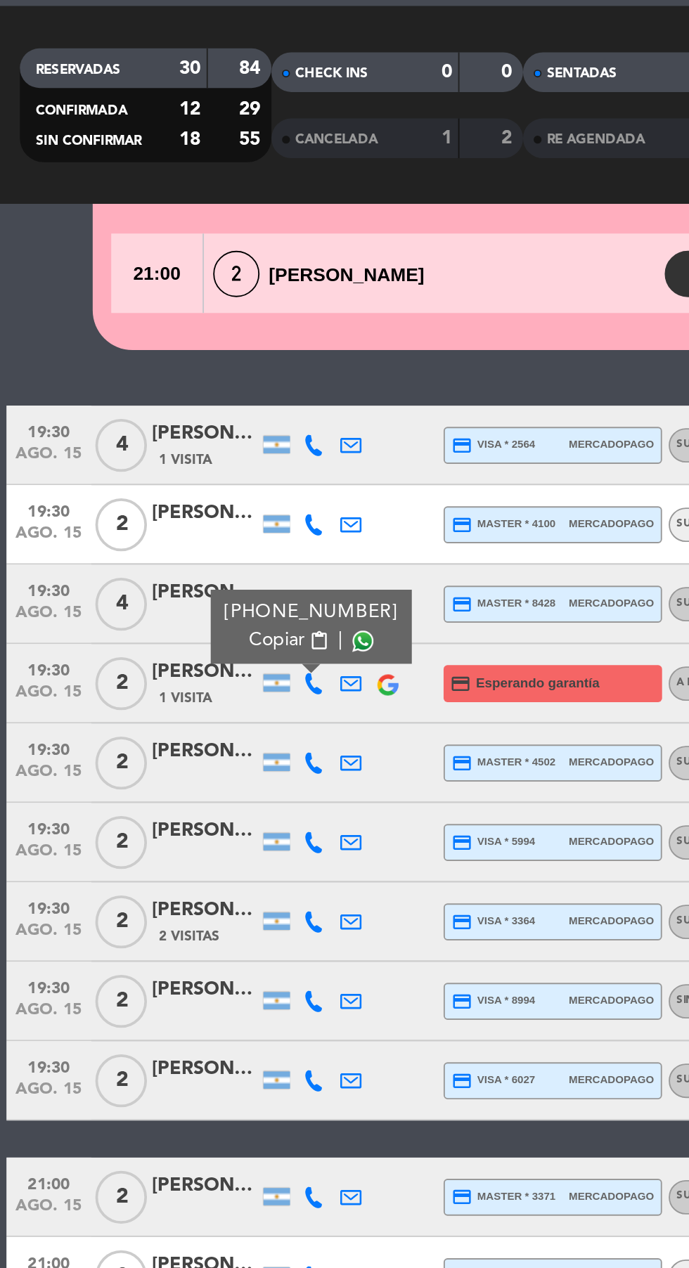
click at [17, 202] on div "No hay notas para este servicio. Haz clic para agregar una close Hay un cliente…" at bounding box center [344, 729] width 689 height 1078
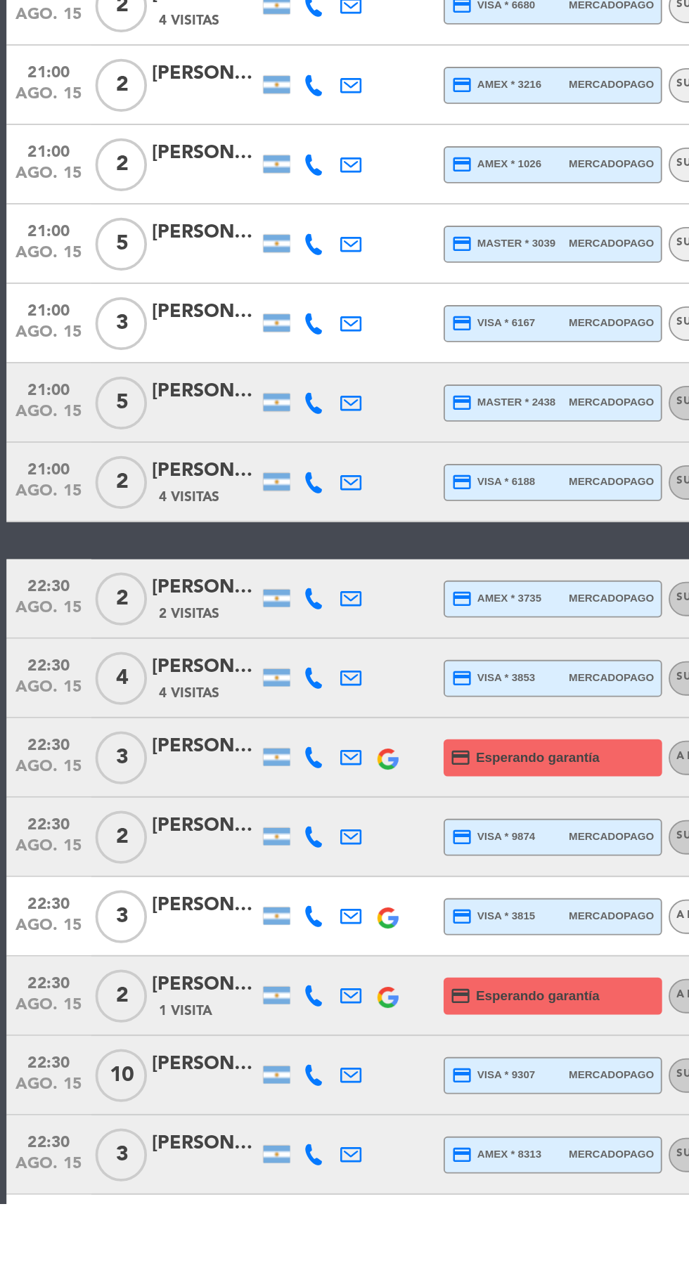
scroll to position [0, 0]
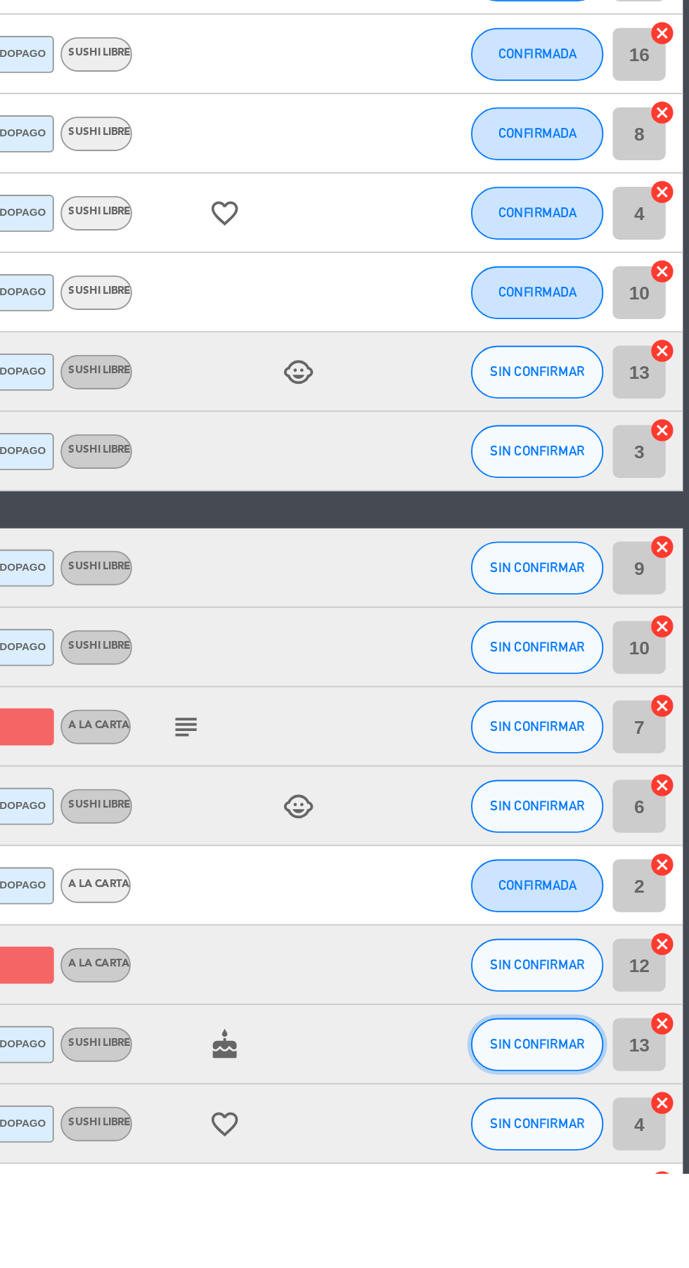
click at [615, 1203] on span "SIN CONFIRMAR" at bounding box center [608, 1199] width 50 height 8
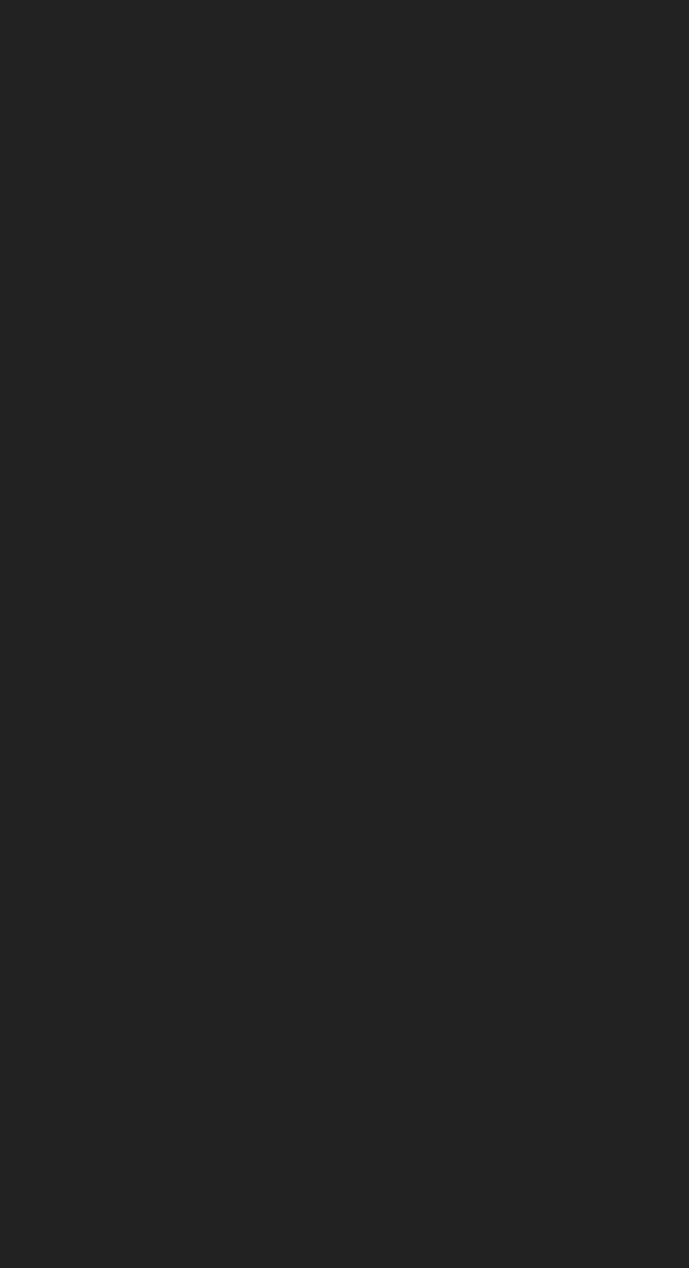
scroll to position [73, 0]
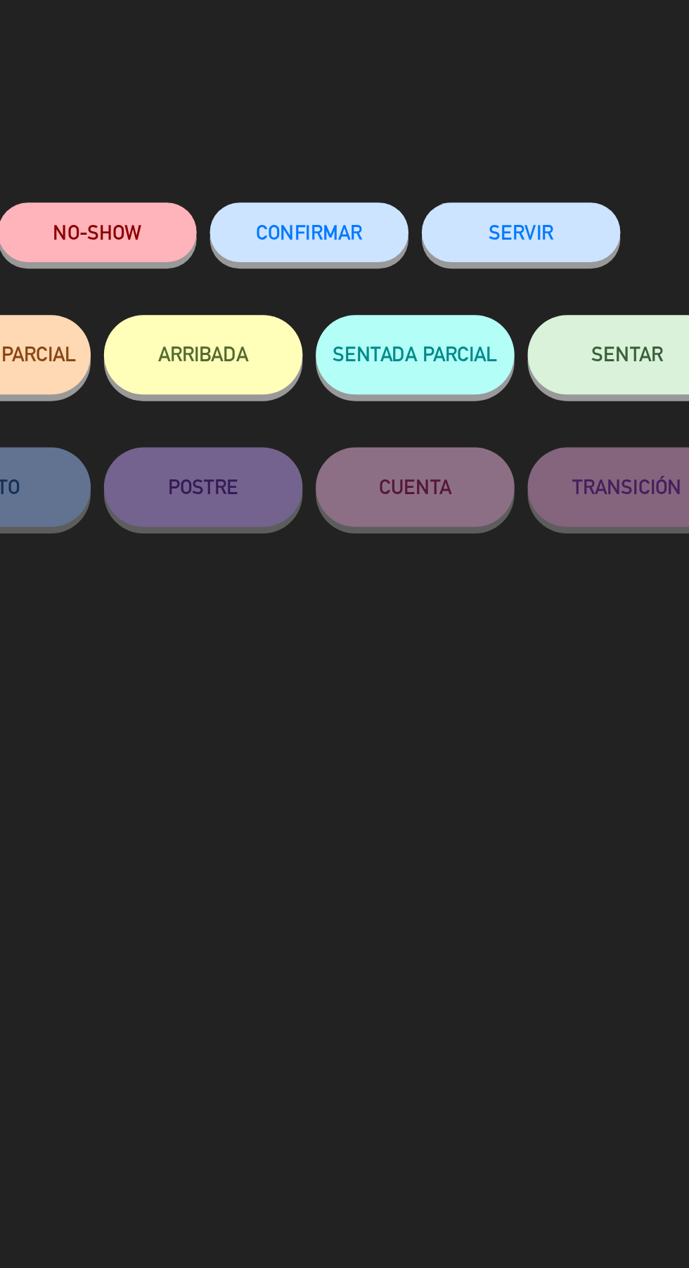
click at [401, 125] on span "CONFIRMAR" at bounding box center [400, 123] width 56 height 12
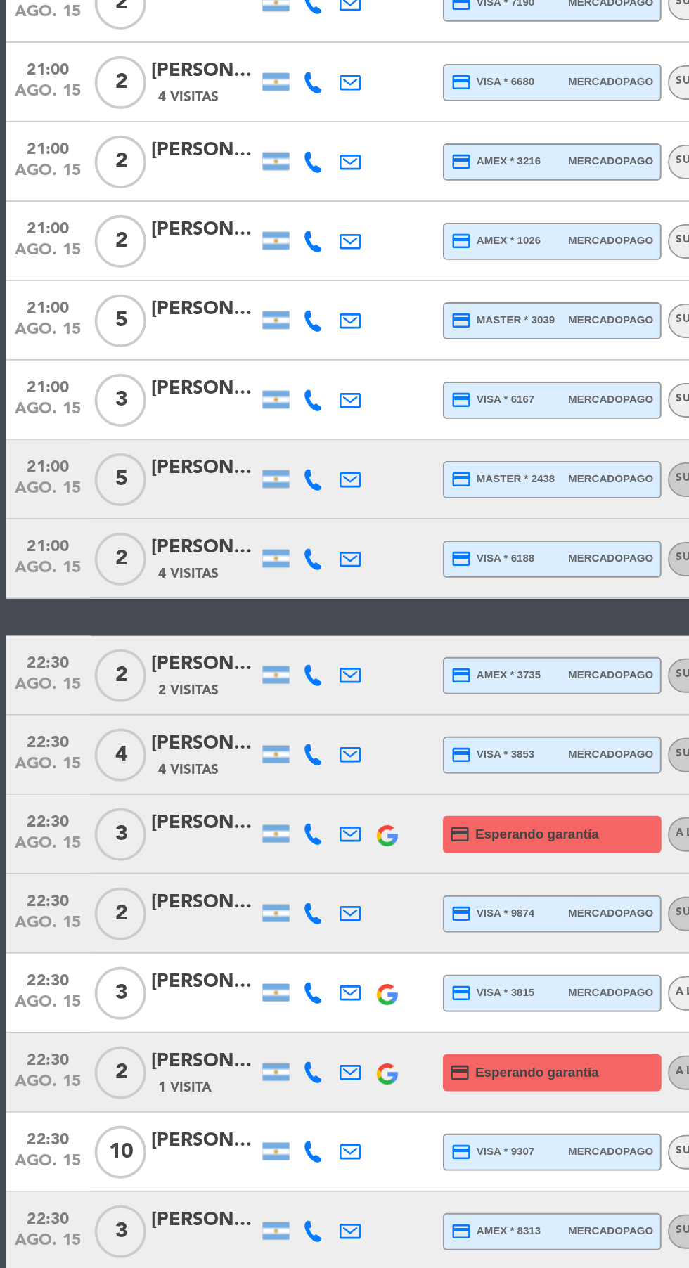
scroll to position [0, 0]
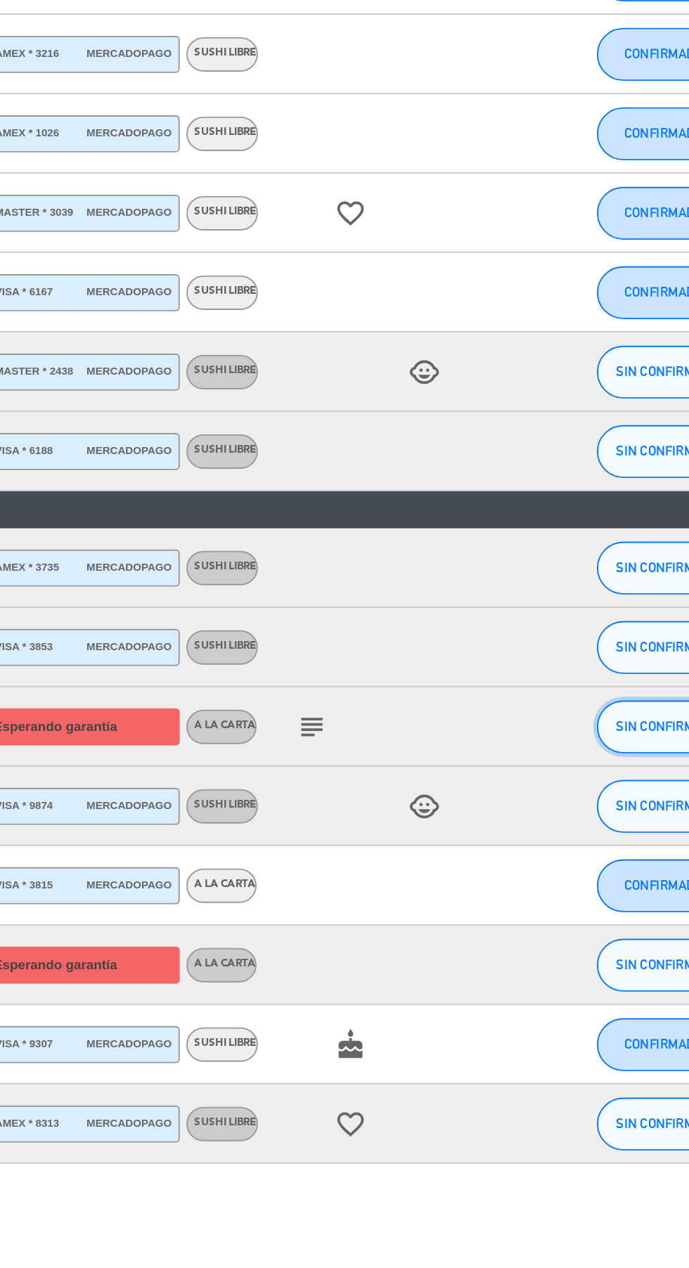
click at [606, 1023] on button "SIN CONFIRMAR" at bounding box center [608, 1031] width 70 height 28
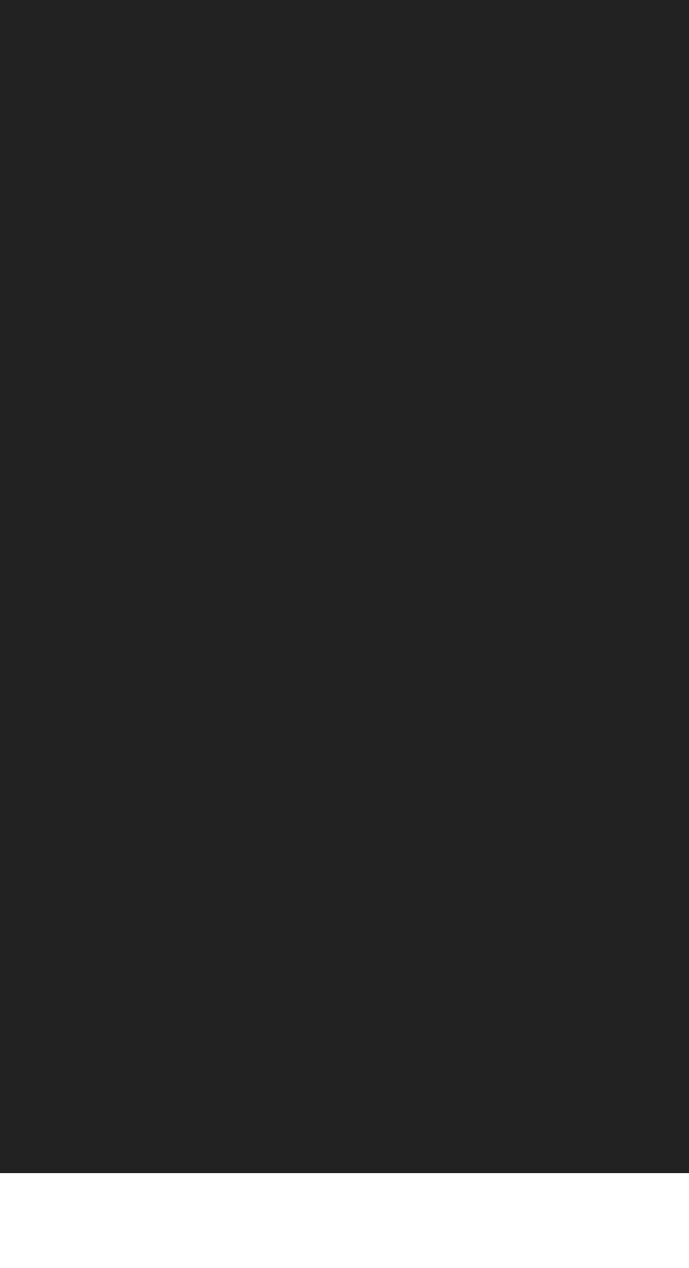
scroll to position [74, 0]
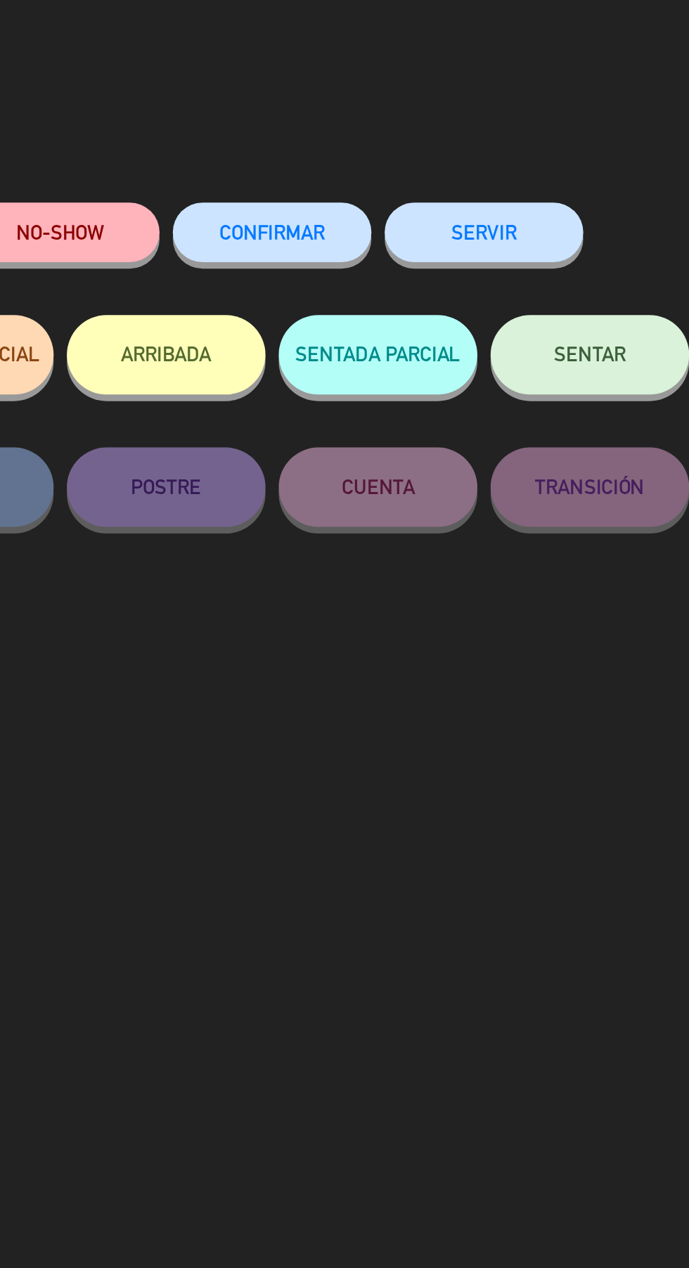
click at [386, 126] on span "CONFIRMAR" at bounding box center [400, 123] width 56 height 12
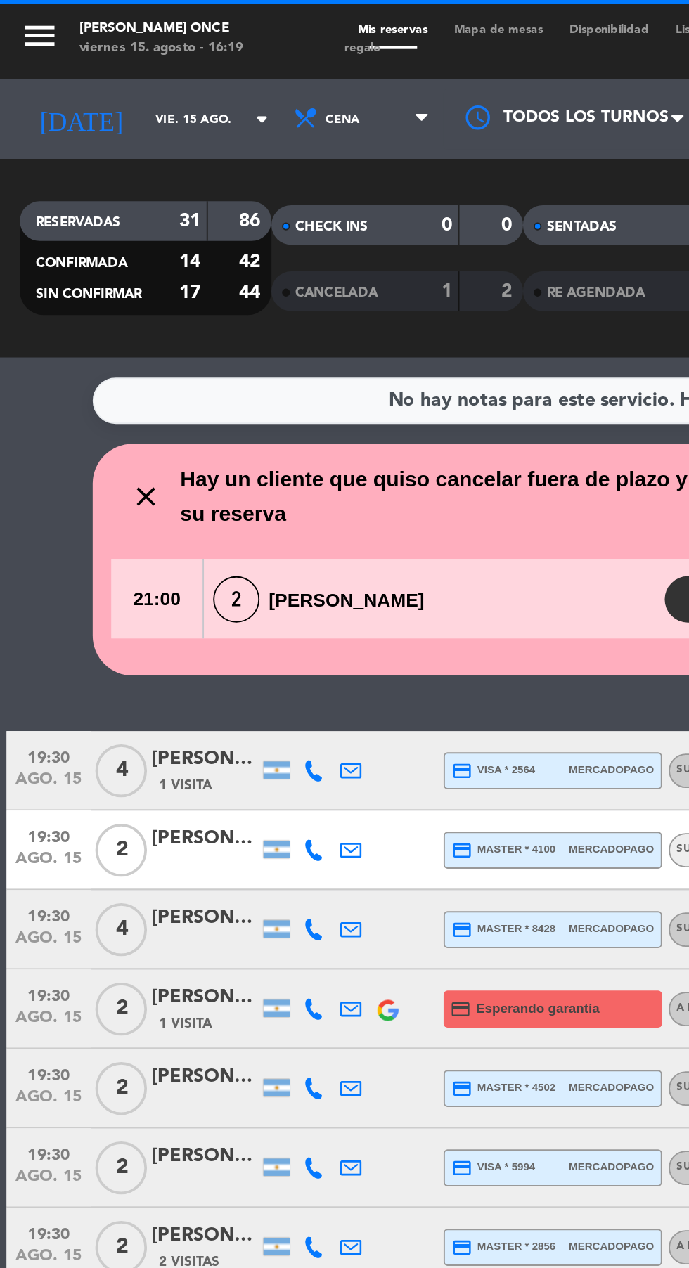
scroll to position [0, 0]
